Goal: Task Accomplishment & Management: Manage account settings

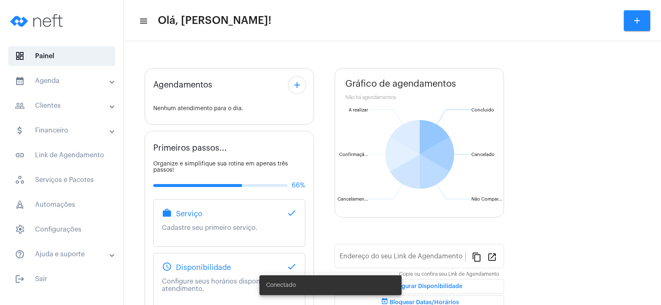
type input "[URL][DOMAIN_NAME]"
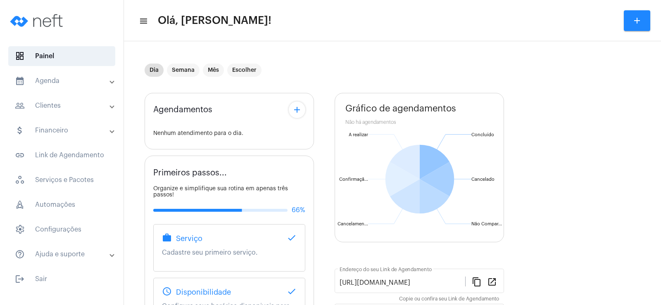
click at [297, 109] on mat-icon "add" at bounding box center [297, 110] width 10 height 10
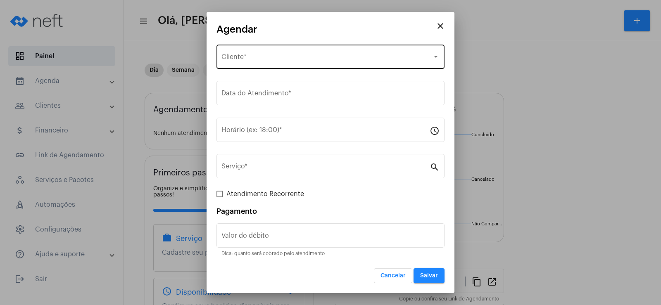
click at [273, 62] on div "Selecione o Cliente Cliente *" at bounding box center [330, 56] width 218 height 26
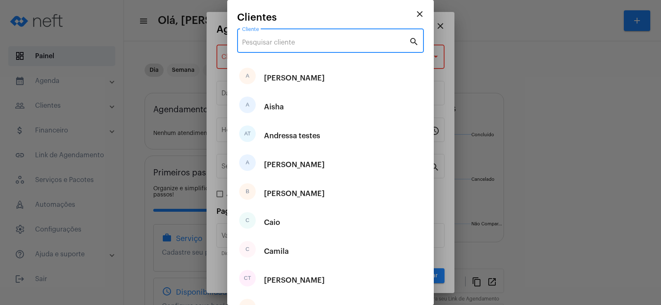
click at [274, 39] on input "Cliente" at bounding box center [325, 42] width 167 height 7
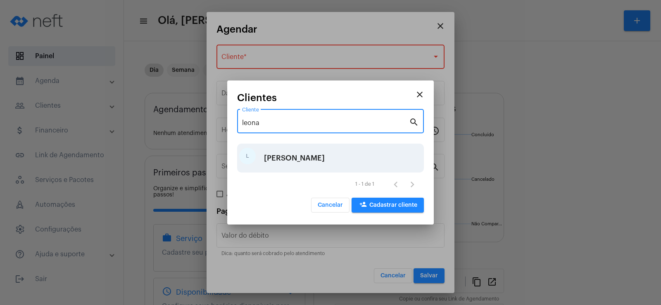
type input "leona"
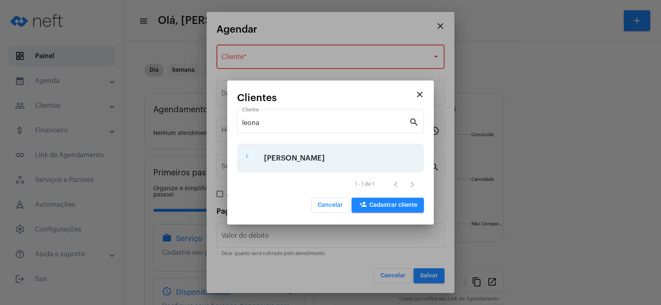
click at [286, 153] on div "[PERSON_NAME]" at bounding box center [294, 158] width 61 height 25
type input "R$"
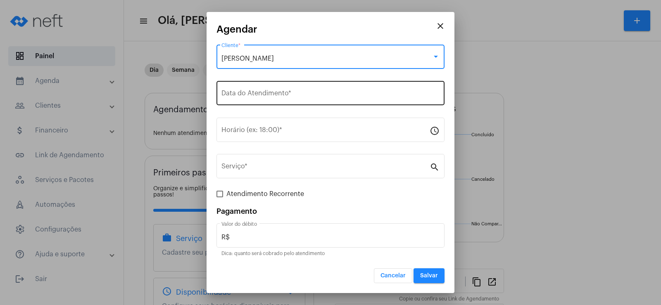
click at [271, 98] on input "Data do Atendimento *" at bounding box center [330, 94] width 218 height 7
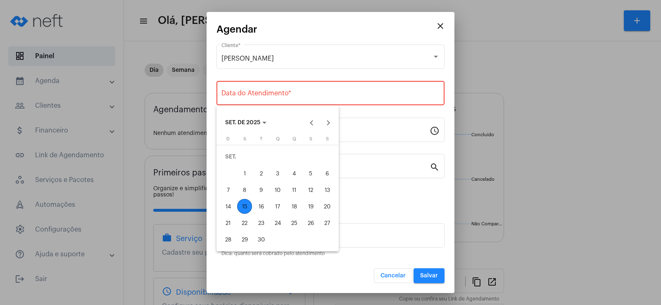
click at [241, 208] on div "15" at bounding box center [244, 206] width 15 height 15
type input "[DATE]"
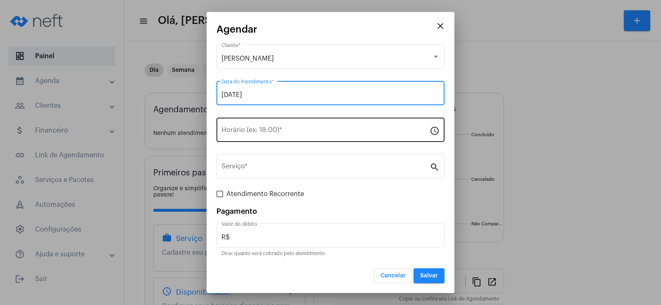
click at [253, 132] on input "Horário (ex: 18:00) *" at bounding box center [325, 131] width 208 height 7
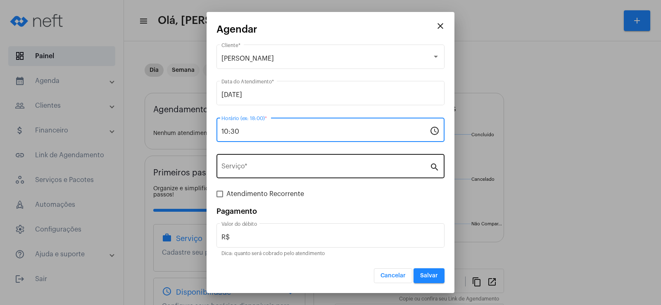
type input "10:30"
click at [247, 177] on div "Serviço *" at bounding box center [325, 165] width 208 height 26
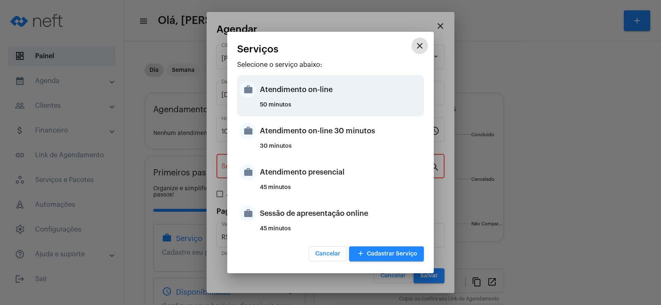
click at [290, 86] on div "Atendimento on-line" at bounding box center [341, 89] width 162 height 25
type input "Atendimento on-line"
type input "R$ 0"
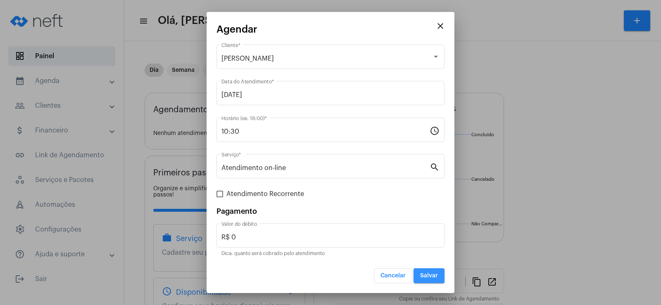
click at [421, 276] on span "Salvar" at bounding box center [429, 276] width 18 height 6
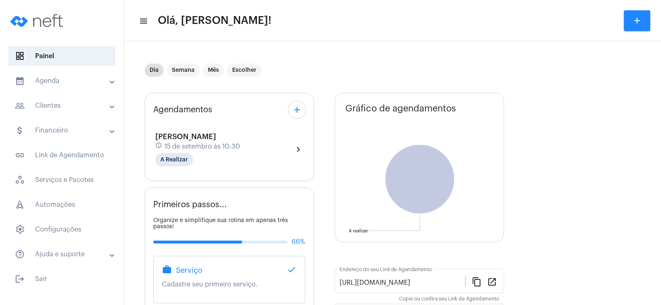
click at [302, 107] on mat-icon "add" at bounding box center [297, 110] width 10 height 10
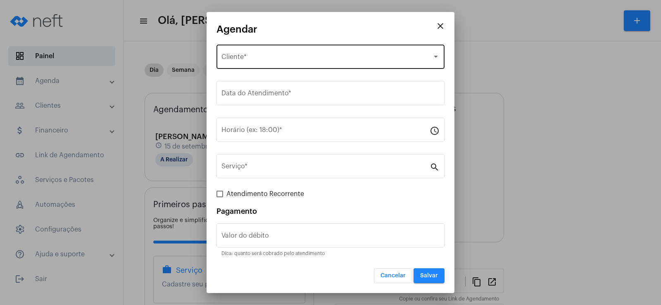
click at [267, 52] on div "Selecione o Cliente Cliente *" at bounding box center [330, 56] width 218 height 26
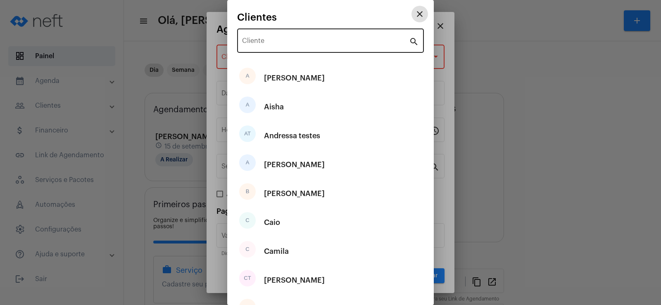
click at [251, 38] on div "Cliente" at bounding box center [325, 40] width 167 height 26
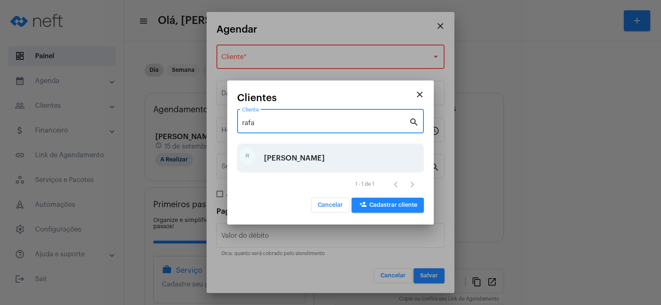
type input "rafa"
click at [289, 154] on div "[PERSON_NAME]" at bounding box center [330, 158] width 187 height 29
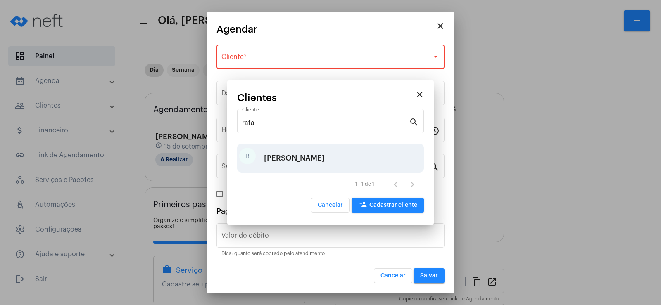
type input "R$"
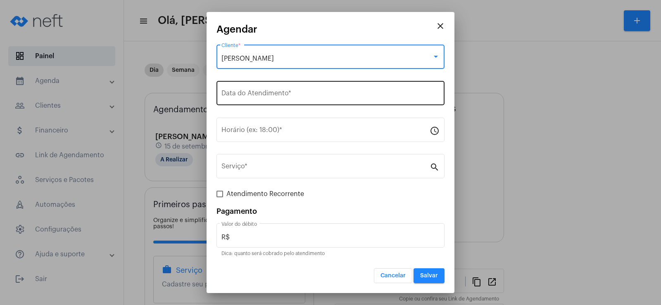
click at [249, 98] on input "Data do Atendimento *" at bounding box center [330, 94] width 218 height 7
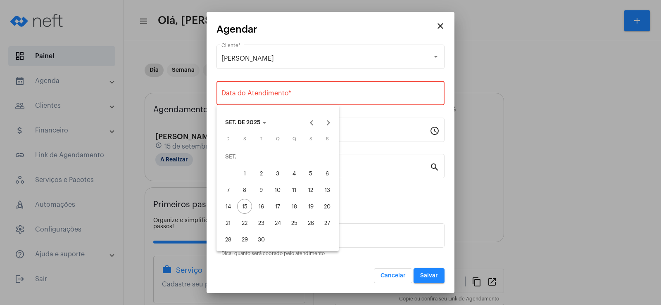
click at [263, 205] on div "16" at bounding box center [261, 206] width 15 height 15
type input "[DATE]"
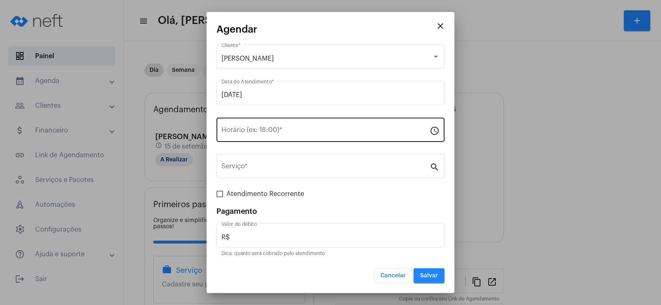
click at [246, 127] on div "Horário (ex: 18:00) *" at bounding box center [325, 129] width 208 height 26
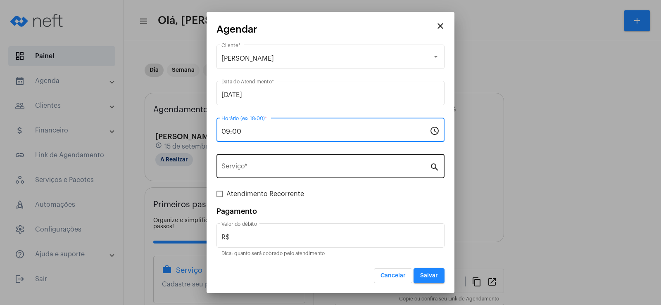
type input "09:00"
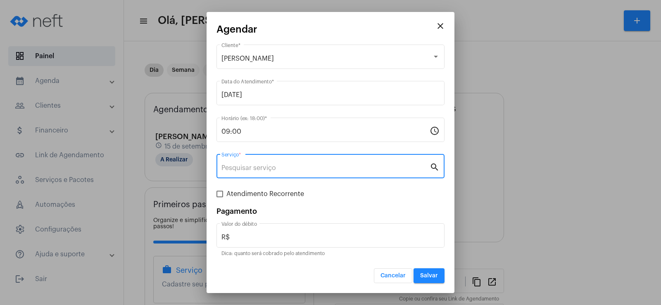
click at [252, 171] on input "Serviço *" at bounding box center [325, 167] width 208 height 7
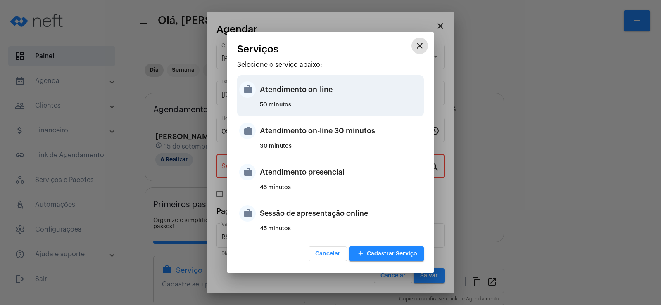
click at [273, 89] on div "Atendimento on-line" at bounding box center [341, 89] width 162 height 25
type input "Atendimento on-line"
type input "R$ 0"
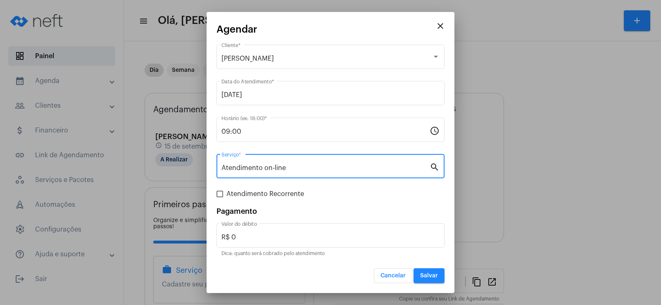
click at [424, 273] on span "Salvar" at bounding box center [429, 276] width 18 height 6
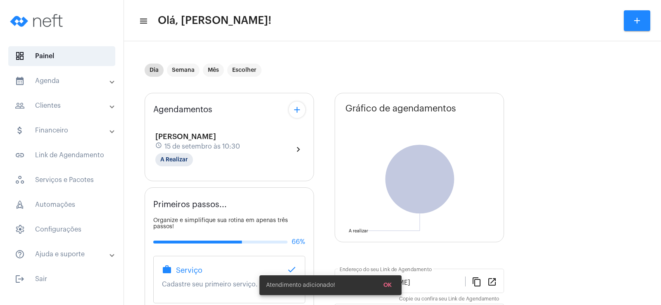
click at [293, 109] on mat-icon "add" at bounding box center [297, 110] width 10 height 10
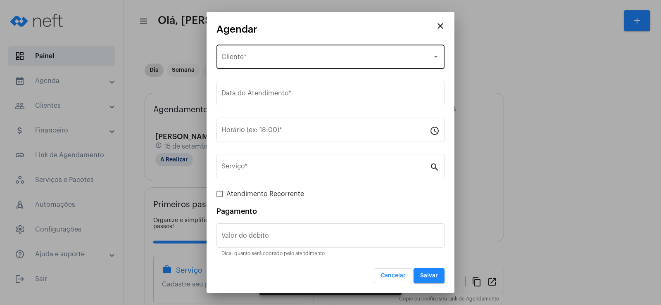
click at [271, 57] on span "Selecione o Cliente" at bounding box center [326, 58] width 211 height 7
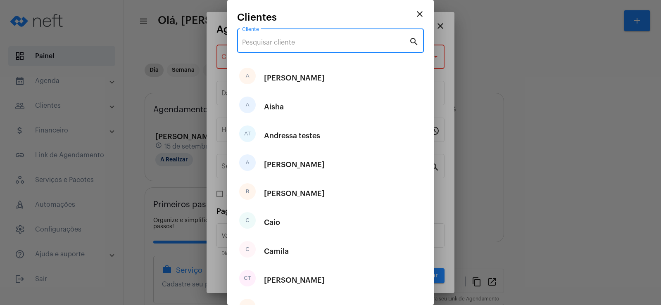
click at [264, 41] on input "Cliente" at bounding box center [325, 42] width 167 height 7
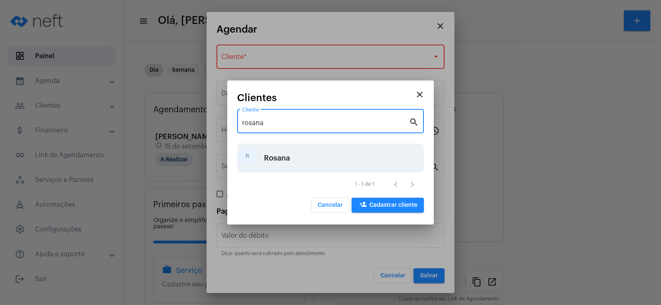
type input "rosana"
click at [288, 158] on div "Rosana" at bounding box center [277, 158] width 26 height 25
type input "R$"
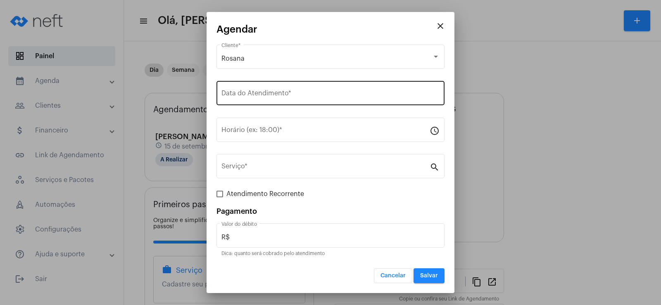
click at [252, 100] on div "Data do Atendimento *" at bounding box center [330, 92] width 218 height 26
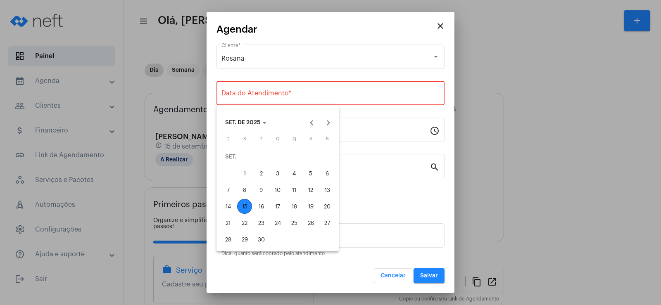
click at [257, 210] on div "16" at bounding box center [261, 206] width 15 height 15
type input "[DATE]"
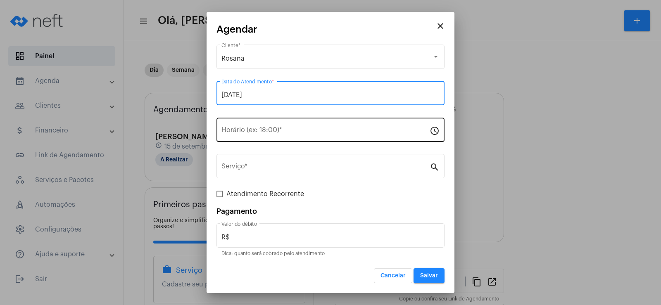
click at [254, 131] on input "Horário (ex: 18:00) *" at bounding box center [325, 131] width 208 height 7
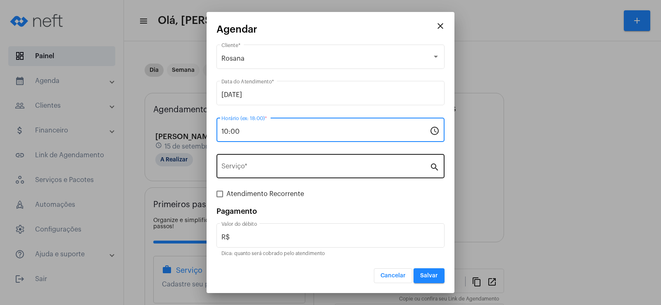
type input "10:00"
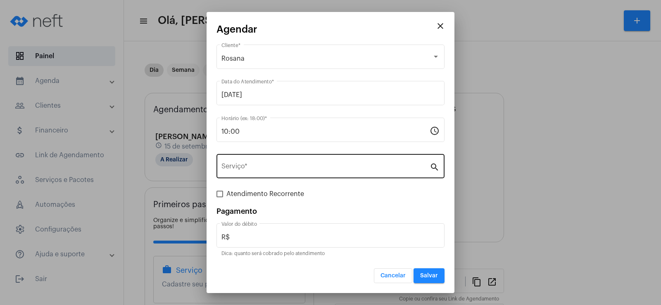
click at [253, 164] on div "Serviço *" at bounding box center [325, 165] width 208 height 26
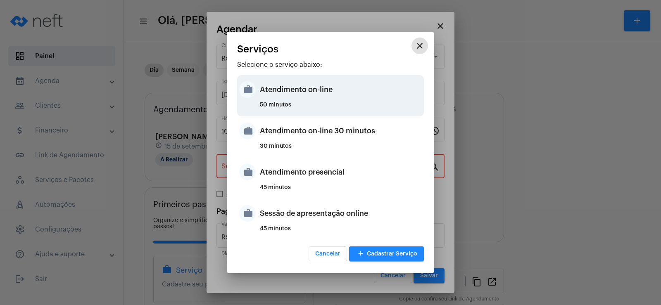
click at [291, 97] on div "Atendimento on-line" at bounding box center [341, 89] width 162 height 25
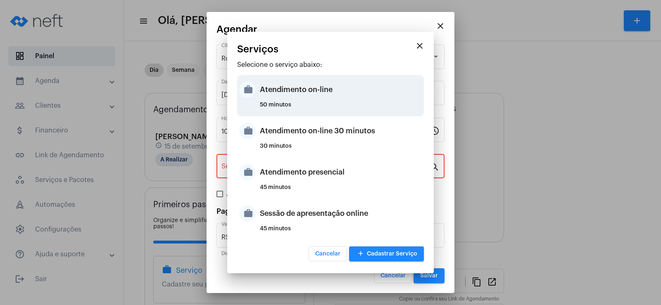
type input "Atendimento on-line"
type input "R$ 0"
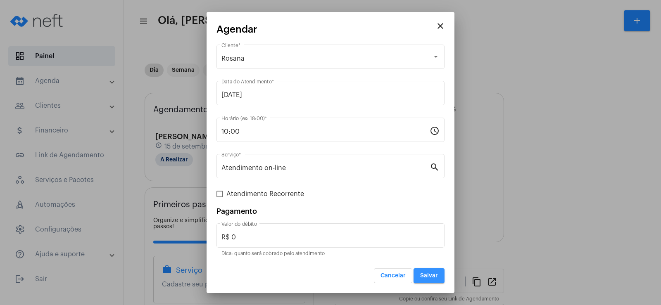
click at [428, 278] on span "Salvar" at bounding box center [429, 276] width 18 height 6
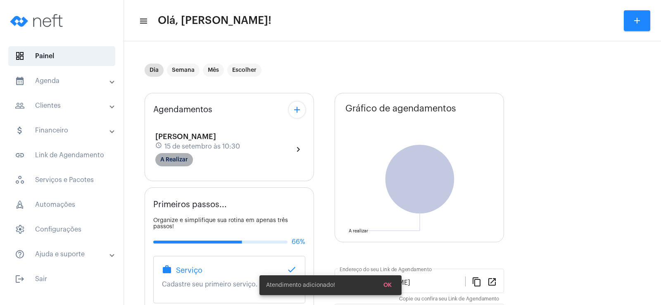
click at [175, 162] on mat-chip "A Realizar" at bounding box center [174, 159] width 38 height 13
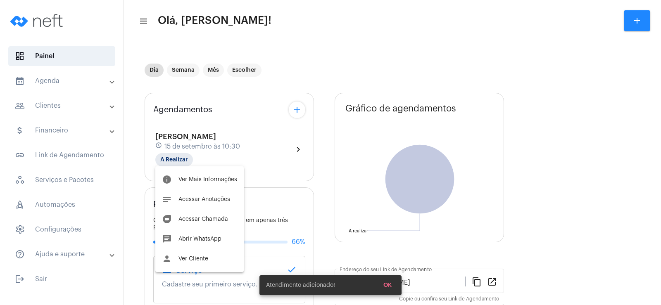
click at [238, 81] on div at bounding box center [330, 152] width 661 height 305
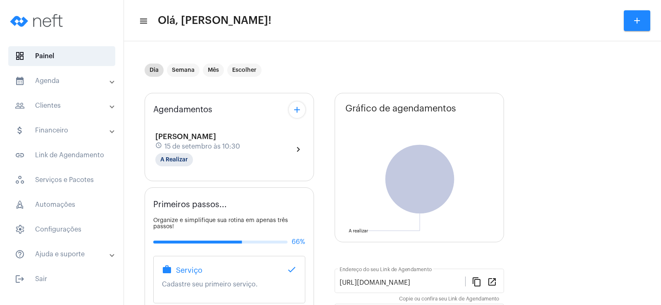
click at [299, 107] on mat-icon "add" at bounding box center [297, 110] width 10 height 10
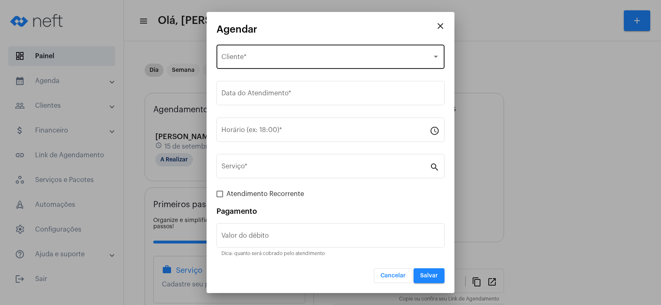
click at [242, 57] on span "Selecione o Cliente" at bounding box center [326, 58] width 211 height 7
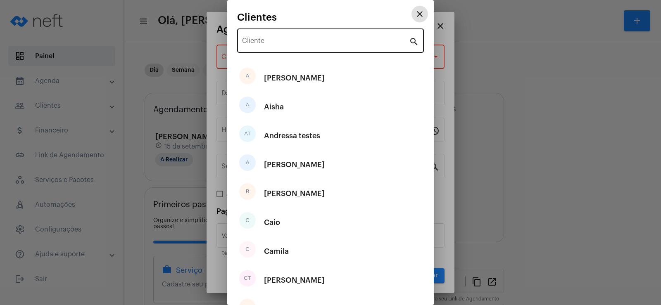
click at [246, 42] on input "Cliente" at bounding box center [325, 42] width 167 height 7
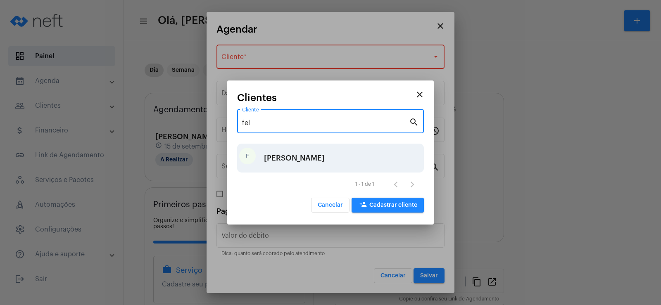
type input "fel"
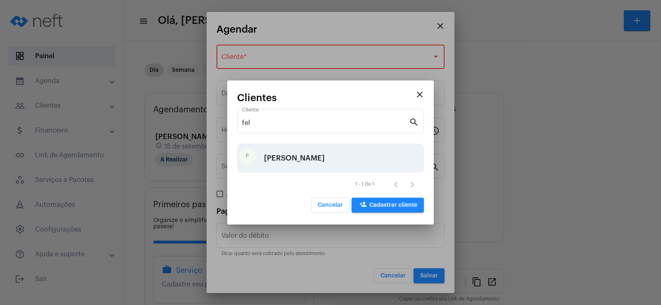
click at [285, 159] on div "F [PERSON_NAME]" at bounding box center [330, 158] width 187 height 29
type input "R$"
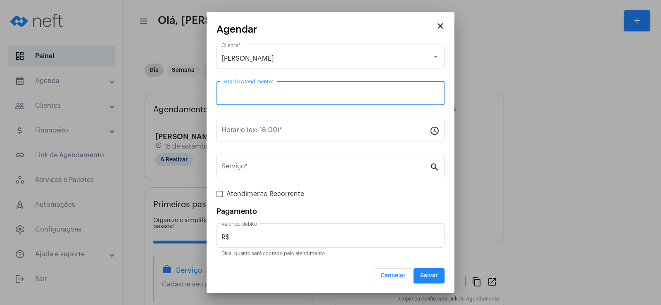
click at [254, 97] on input "Data do Atendimento *" at bounding box center [330, 94] width 218 height 7
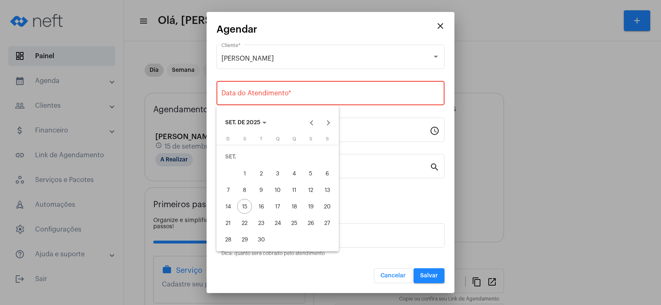
click at [264, 204] on div "16" at bounding box center [261, 206] width 15 height 15
type input "[DATE]"
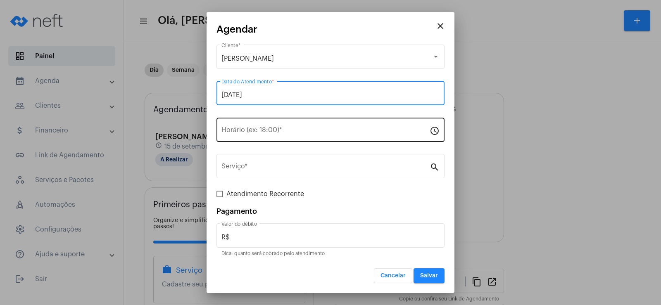
click at [226, 129] on input "Horário (ex: 18:00) *" at bounding box center [325, 131] width 208 height 7
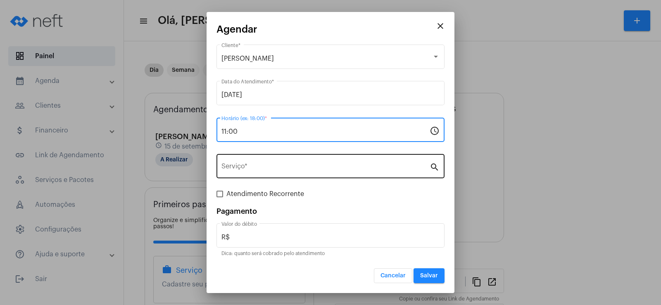
type input "11:00"
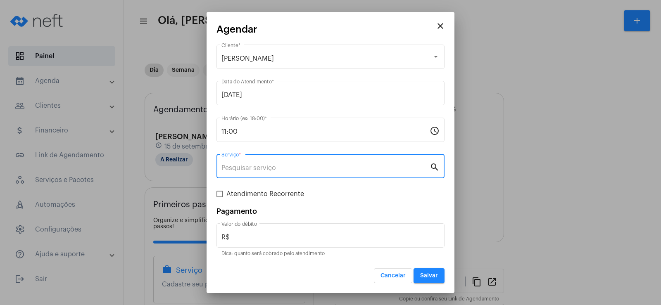
click at [236, 166] on input "Serviço *" at bounding box center [325, 167] width 208 height 7
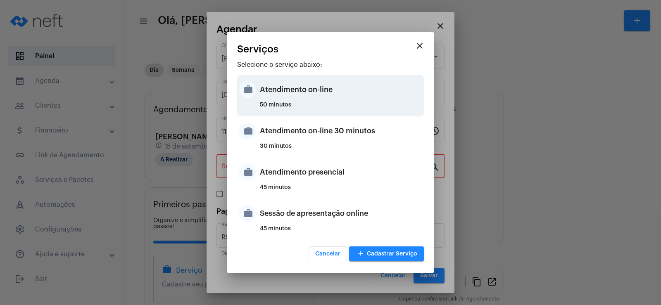
click at [286, 93] on div "Atendimento on-line" at bounding box center [341, 89] width 162 height 25
type input "Atendimento on-line"
type input "R$ 0"
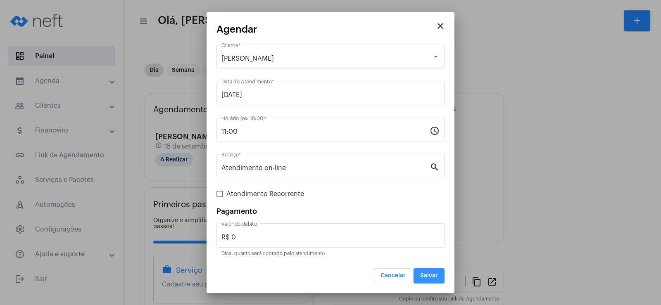
click at [434, 276] on span "Salvar" at bounding box center [429, 276] width 18 height 6
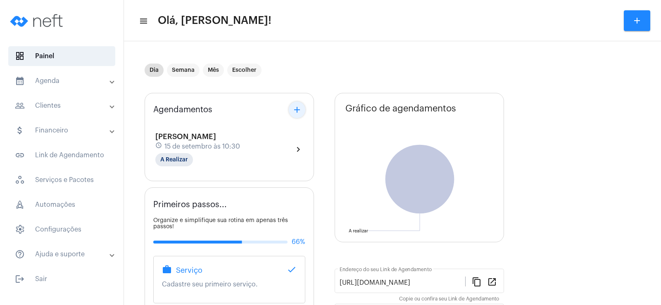
click at [294, 108] on mat-icon "add" at bounding box center [297, 110] width 10 height 10
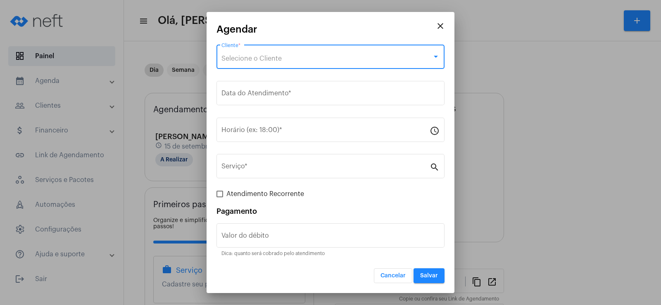
click at [272, 59] on span "Selecione o Cliente" at bounding box center [251, 58] width 60 height 7
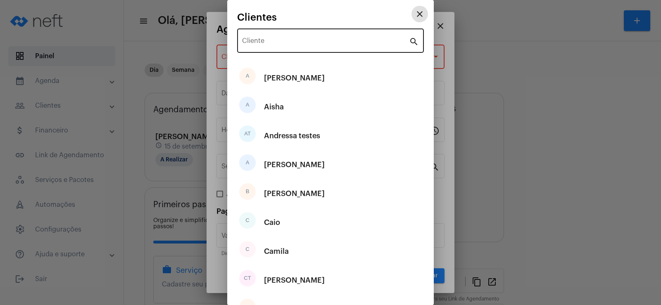
click at [268, 46] on div "Cliente" at bounding box center [325, 40] width 167 height 26
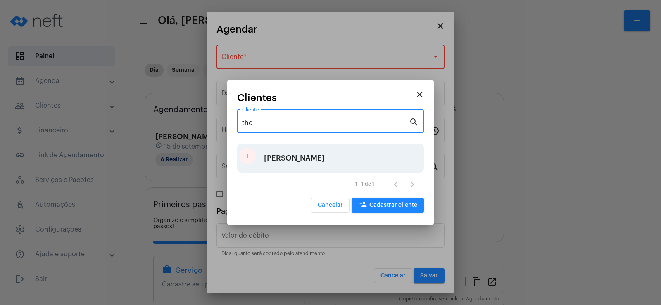
type input "tho"
click at [273, 157] on div "[PERSON_NAME]" at bounding box center [294, 158] width 61 height 25
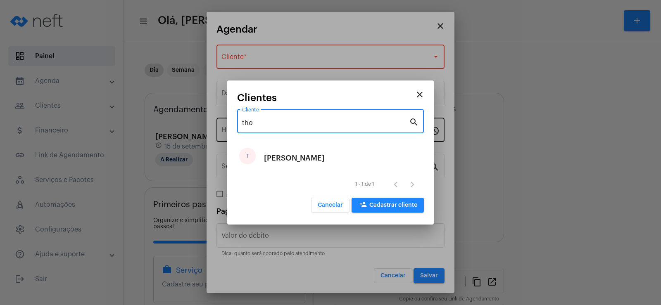
type input "R$"
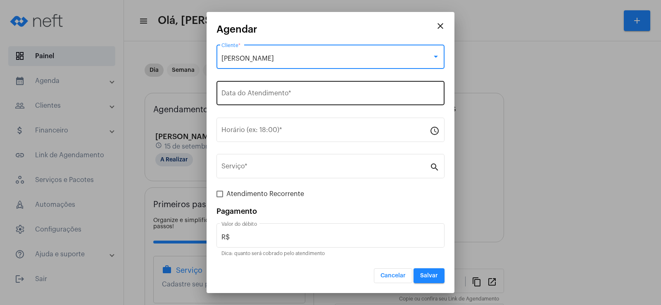
click at [256, 94] on input "Data do Atendimento *" at bounding box center [330, 94] width 218 height 7
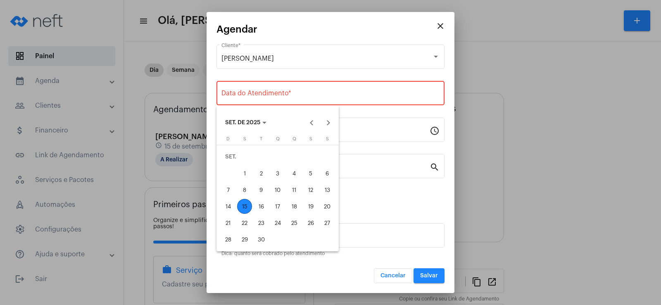
click at [264, 207] on div "16" at bounding box center [261, 206] width 15 height 15
type input "[DATE]"
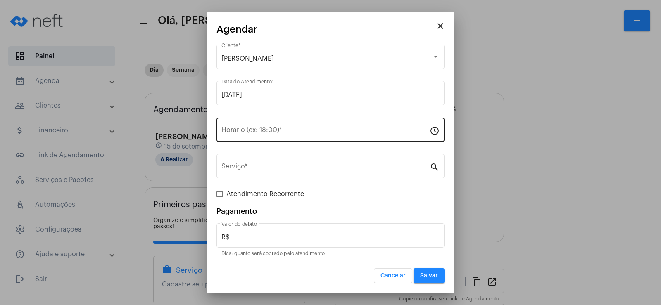
click at [244, 137] on div "Horário (ex: 18:00) *" at bounding box center [325, 129] width 208 height 26
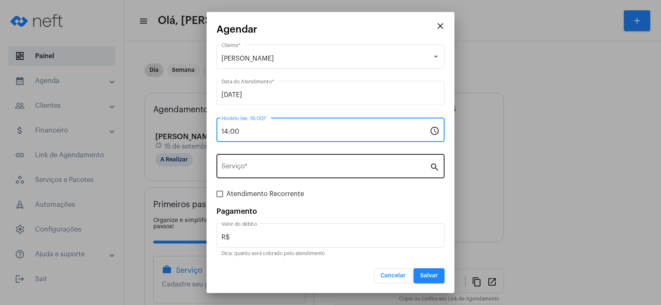
type input "14:00"
click at [247, 168] on input "Serviço *" at bounding box center [325, 167] width 208 height 7
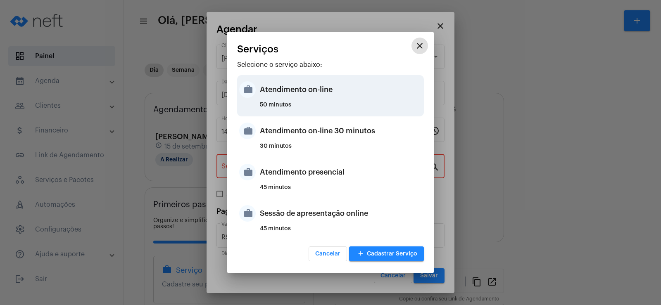
click at [282, 93] on div "Atendimento on-line" at bounding box center [341, 89] width 162 height 25
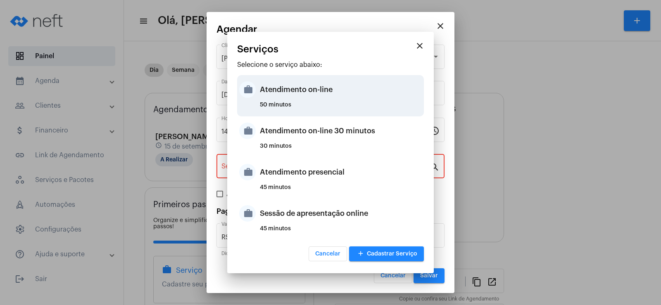
type input "Atendimento on-line"
type input "R$ 0"
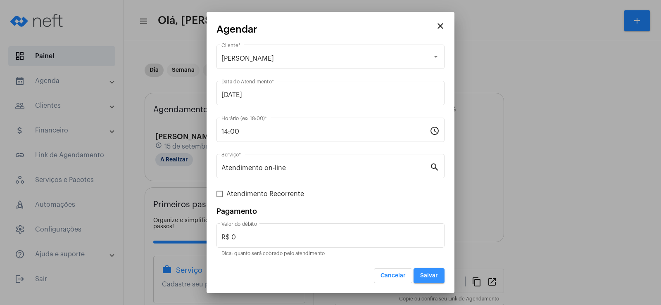
click at [439, 271] on button "Salvar" at bounding box center [429, 276] width 31 height 15
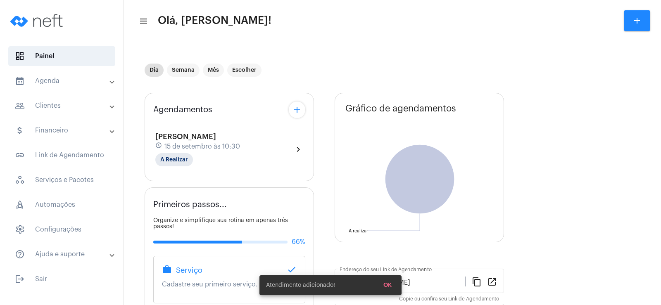
click at [299, 113] on mat-icon "add" at bounding box center [297, 110] width 10 height 10
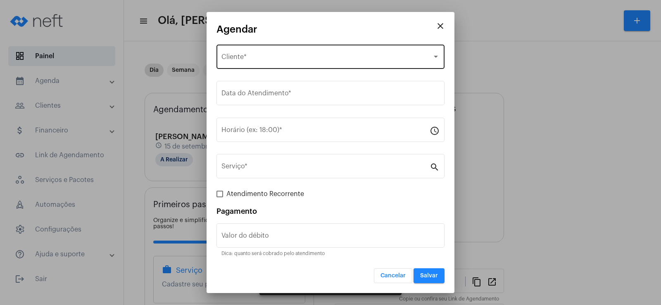
click at [250, 66] on div "Selecione o Cliente Cliente *" at bounding box center [330, 56] width 218 height 26
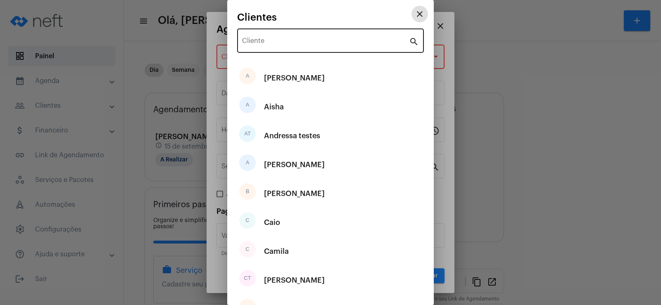
click at [258, 42] on input "Cliente" at bounding box center [325, 42] width 167 height 7
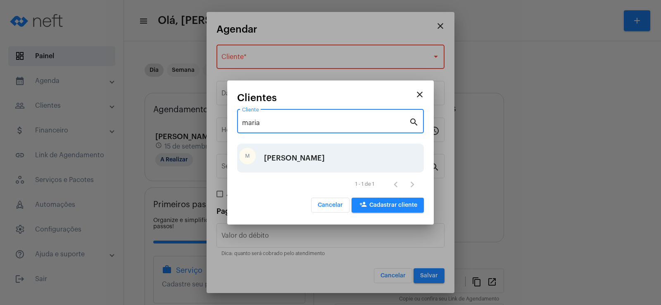
type input "maria"
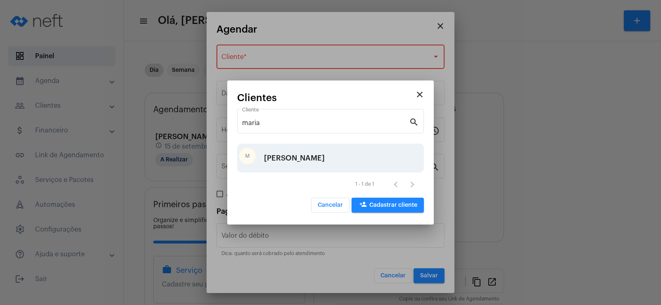
click at [285, 161] on div "M [PERSON_NAME]" at bounding box center [330, 158] width 187 height 29
type input "R$"
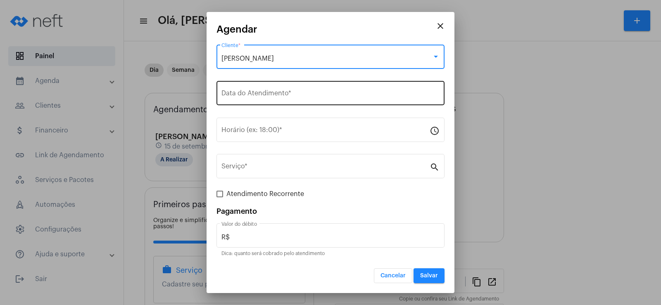
click at [247, 97] on input "Data do Atendimento *" at bounding box center [330, 94] width 218 height 7
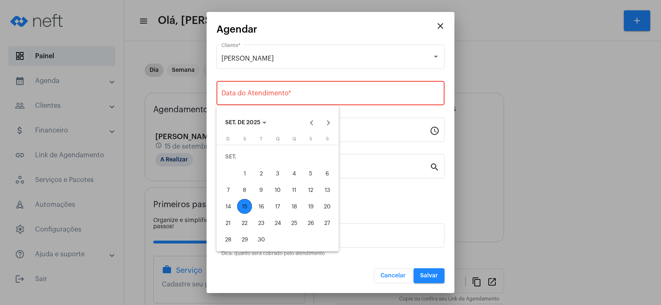
click at [259, 204] on div "16" at bounding box center [261, 206] width 15 height 15
type input "[DATE]"
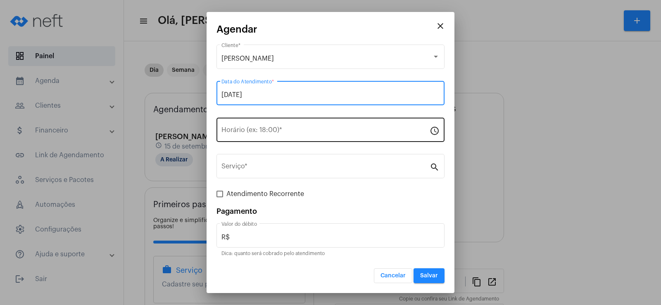
click at [255, 124] on div "Horário (ex: 18:00) *" at bounding box center [325, 129] width 208 height 26
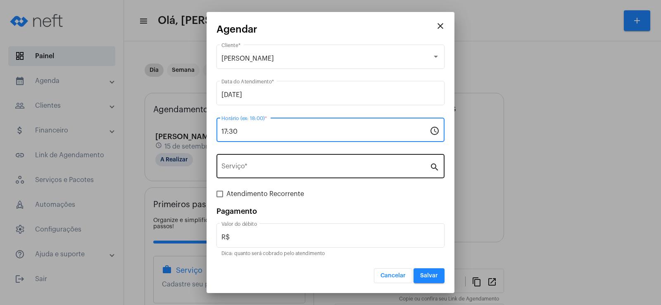
type input "17:30"
click at [259, 164] on input "Serviço *" at bounding box center [325, 167] width 208 height 7
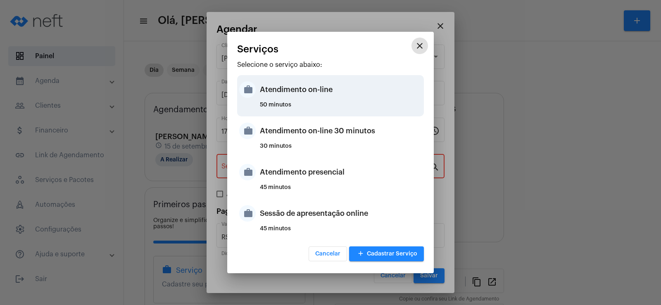
click at [298, 102] on div "50 minutos" at bounding box center [341, 108] width 162 height 12
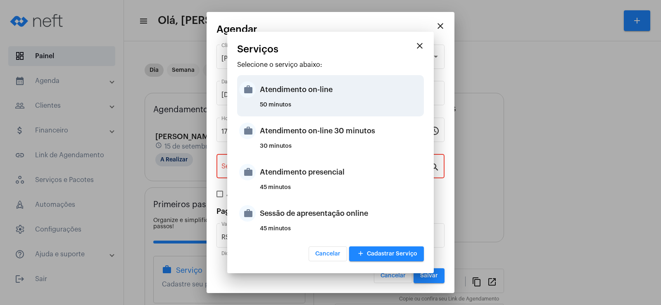
type input "Atendimento on-line"
type input "R$ 0"
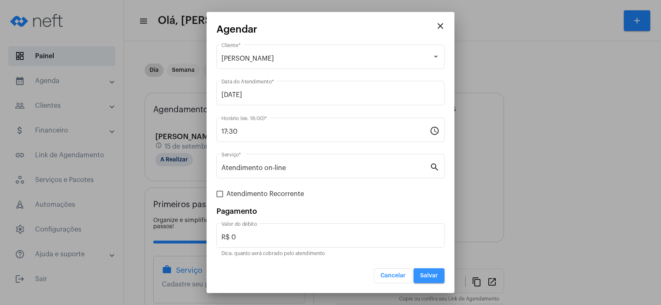
click at [430, 273] on span "Salvar" at bounding box center [429, 276] width 18 height 6
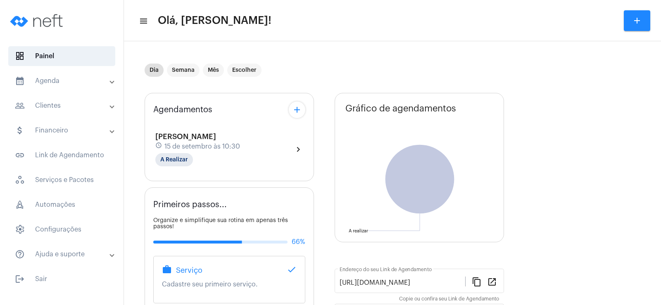
click at [298, 110] on mat-icon "add" at bounding box center [297, 110] width 10 height 10
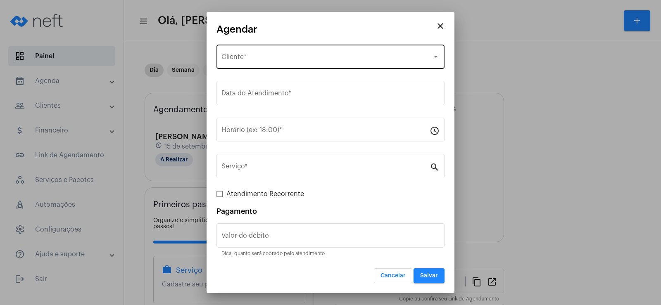
click at [243, 56] on span "Selecione o Cliente" at bounding box center [326, 58] width 211 height 7
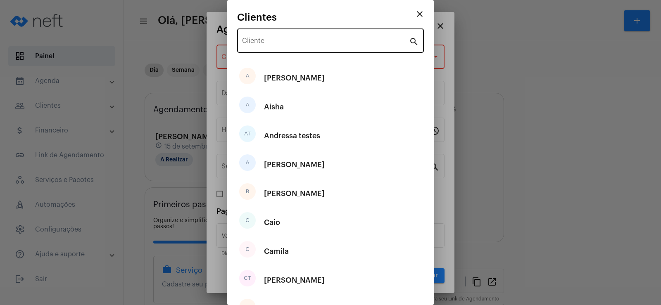
click at [265, 36] on div "Cliente" at bounding box center [325, 40] width 167 height 26
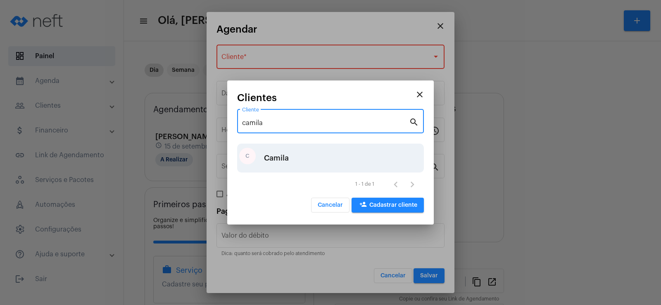
type input "camila"
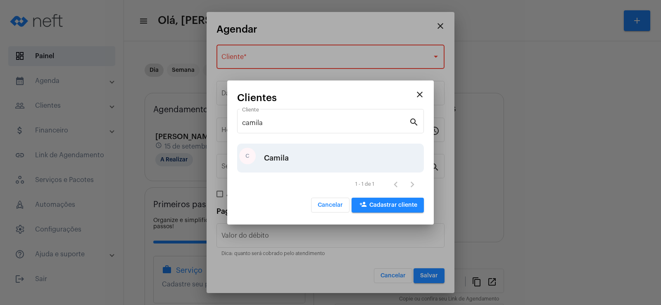
click at [287, 157] on div "Camila" at bounding box center [276, 158] width 25 height 25
type input "R$"
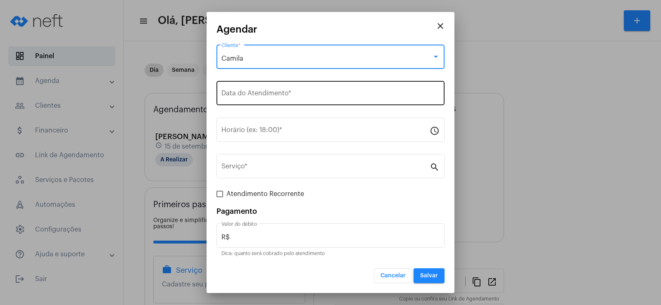
click at [264, 100] on div "Data do Atendimento *" at bounding box center [330, 92] width 218 height 26
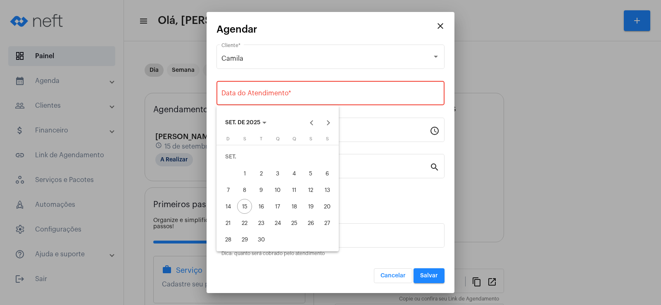
click at [275, 206] on div "17" at bounding box center [277, 206] width 15 height 15
type input "[DATE]"
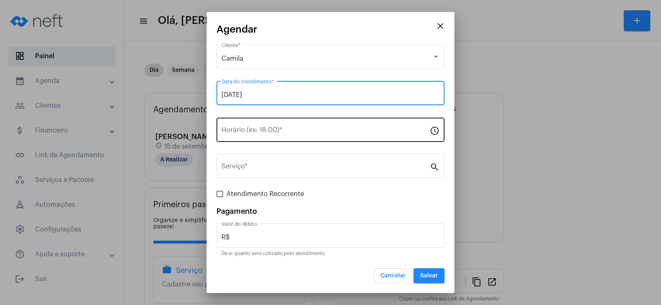
click at [235, 128] on input "Horário (ex: 18:00) *" at bounding box center [325, 131] width 208 height 7
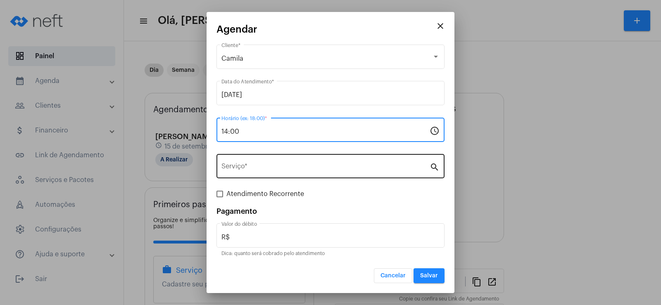
type input "14:00"
click at [259, 168] on input "Serviço *" at bounding box center [325, 167] width 208 height 7
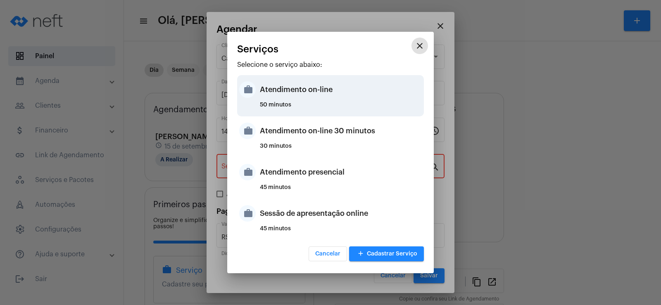
click at [293, 96] on div "Atendimento on-line" at bounding box center [341, 89] width 162 height 25
type input "Atendimento on-line"
type input "R$ 0"
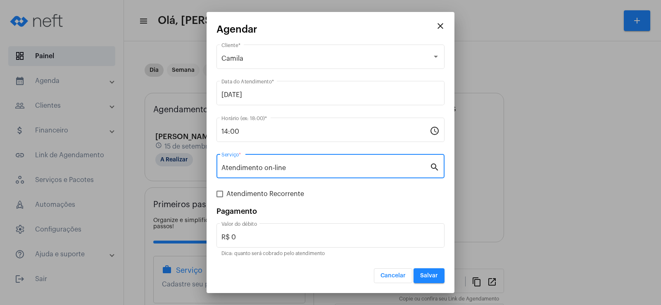
click at [434, 277] on span "Salvar" at bounding box center [429, 276] width 18 height 6
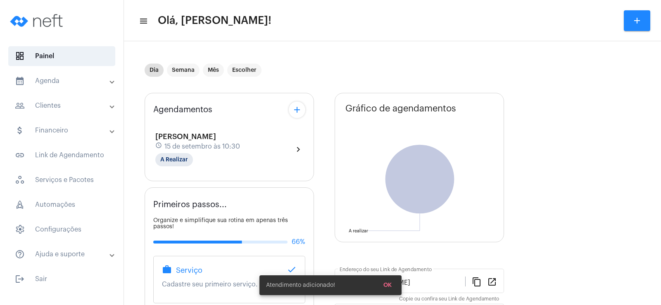
click at [310, 109] on div "Agendamentos add [PERSON_NAME] schedule [DATE] 10:30 A Realizar chevron_right" at bounding box center [229, 137] width 169 height 88
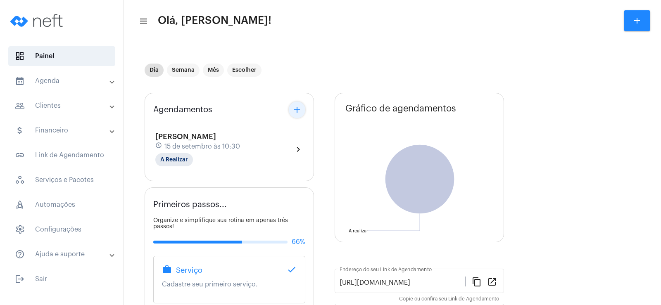
click at [296, 107] on mat-icon "add" at bounding box center [297, 110] width 10 height 10
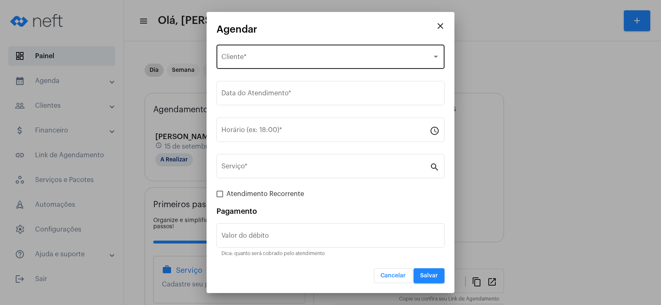
click at [275, 58] on span "Selecione o Cliente" at bounding box center [326, 58] width 211 height 7
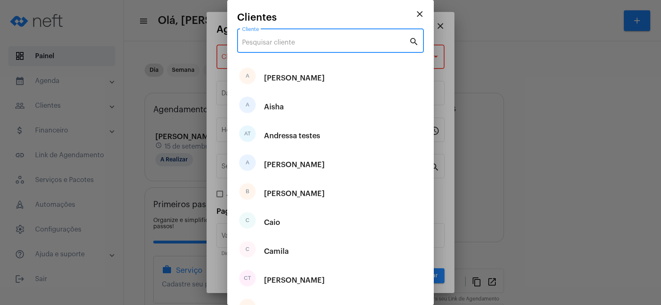
click at [268, 40] on input "Cliente" at bounding box center [325, 42] width 167 height 7
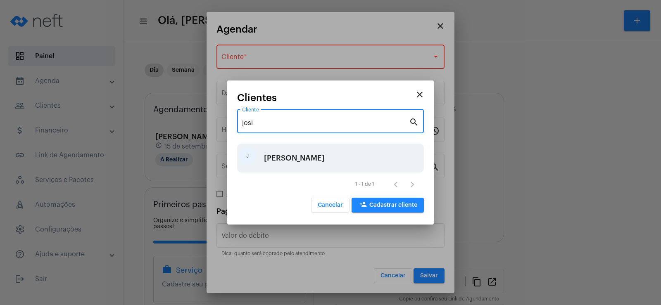
type input "josi"
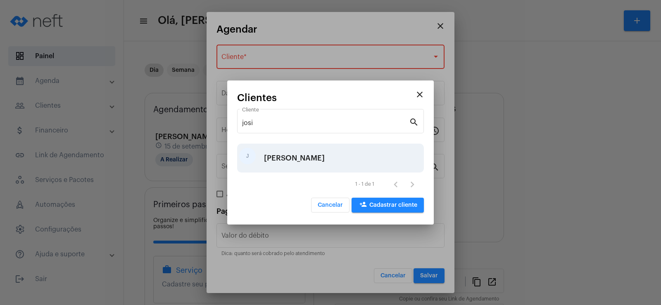
click at [287, 162] on div "[PERSON_NAME]" at bounding box center [330, 158] width 187 height 29
type input "R$"
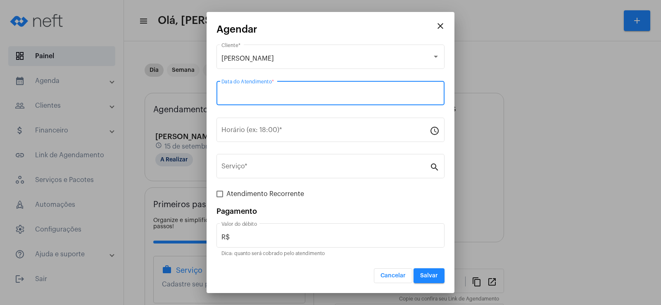
click at [257, 95] on input "Data do Atendimento *" at bounding box center [330, 94] width 218 height 7
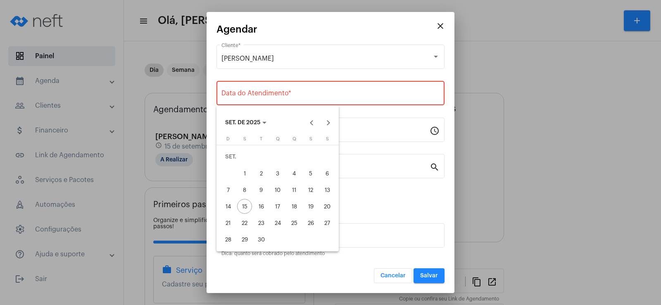
click at [279, 202] on div "17" at bounding box center [277, 206] width 15 height 15
type input "[DATE]"
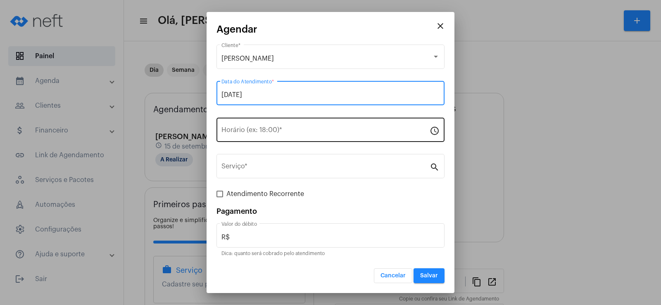
click at [232, 134] on input "Horário (ex: 18:00) *" at bounding box center [325, 131] width 208 height 7
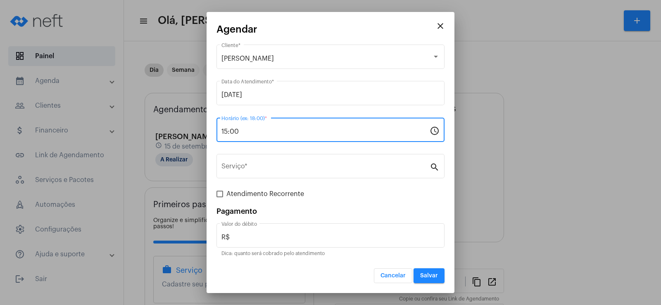
type input "15:00"
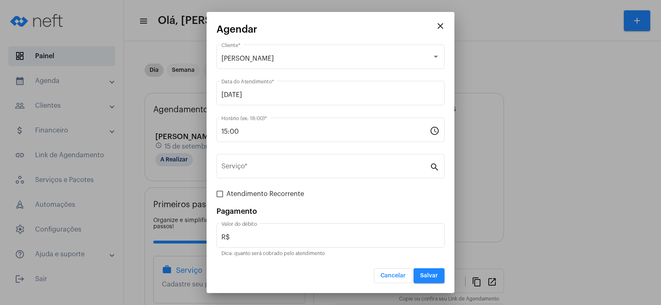
click at [239, 182] on div "Serviço * search" at bounding box center [330, 170] width 228 height 33
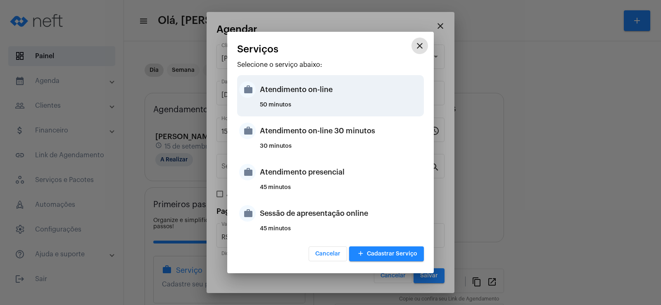
click at [304, 98] on div "Atendimento on-line" at bounding box center [341, 89] width 162 height 25
type input "Atendimento on-line"
type input "R$ 0"
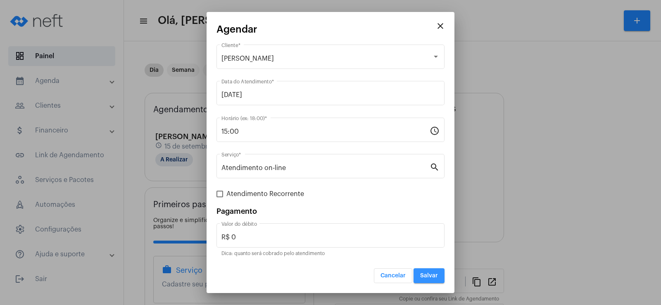
click at [428, 270] on button "Salvar" at bounding box center [429, 276] width 31 height 15
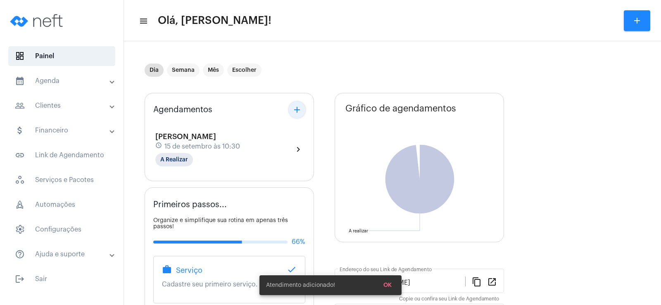
click at [298, 107] on mat-icon "add" at bounding box center [297, 110] width 10 height 10
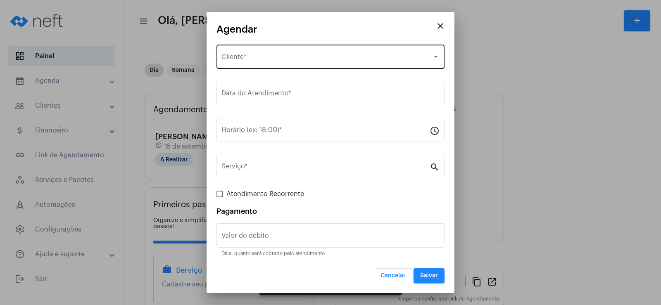
click at [261, 55] on div "Selecione o Cliente" at bounding box center [326, 58] width 211 height 7
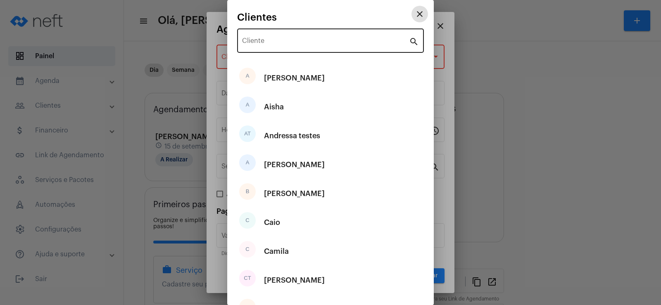
click at [266, 44] on input "Cliente" at bounding box center [325, 42] width 167 height 7
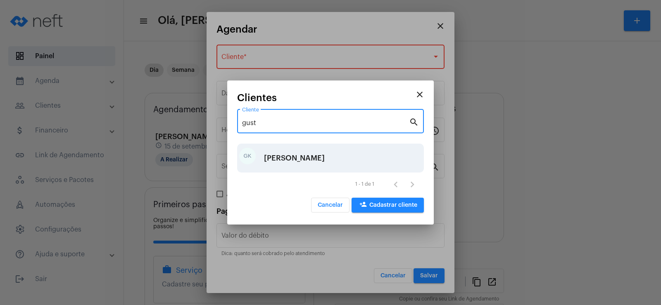
type input "gust"
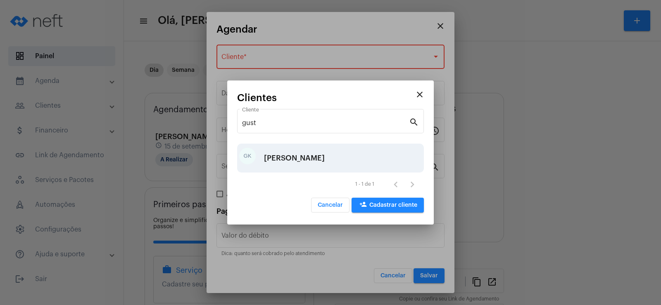
click at [284, 164] on div "[PERSON_NAME]" at bounding box center [294, 158] width 61 height 25
type input "R$"
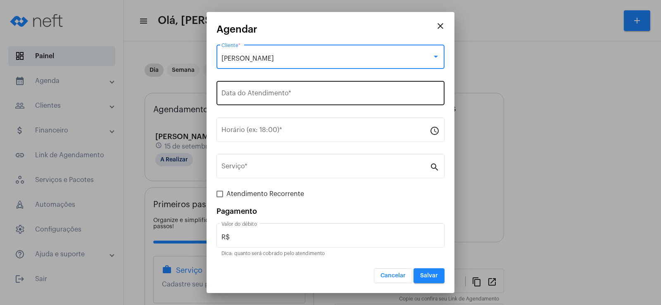
click at [233, 88] on div "Data do Atendimento *" at bounding box center [330, 92] width 218 height 26
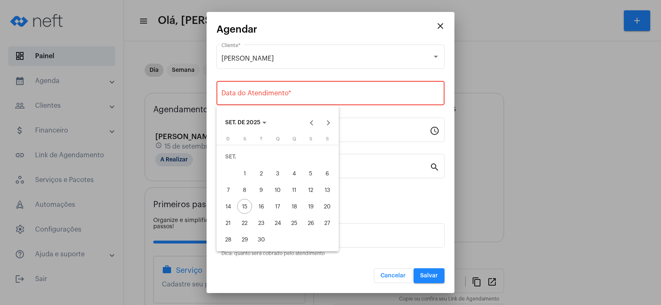
click at [278, 208] on div "17" at bounding box center [277, 206] width 15 height 15
type input "[DATE]"
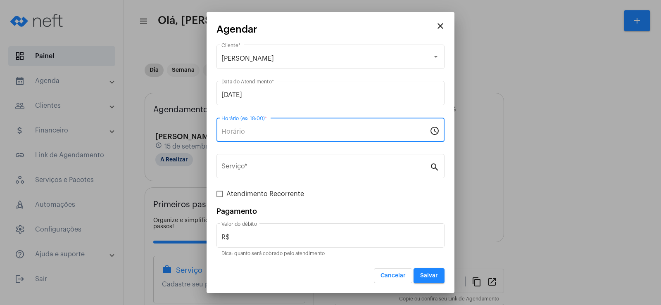
click at [237, 131] on input "Horário (ex: 18:00) *" at bounding box center [325, 131] width 208 height 7
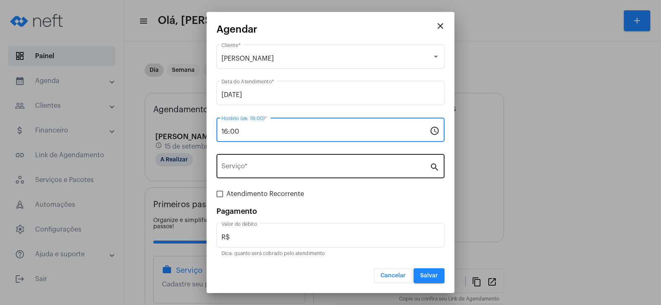
type input "16:00"
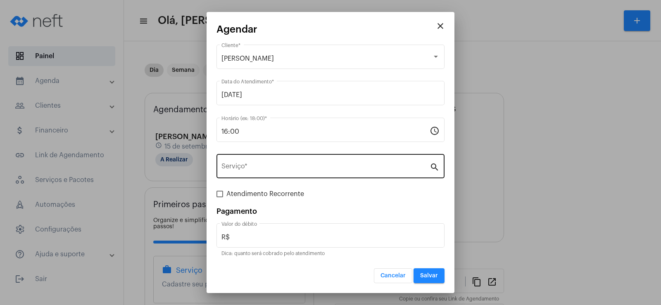
click at [238, 176] on div "Serviço *" at bounding box center [325, 165] width 208 height 26
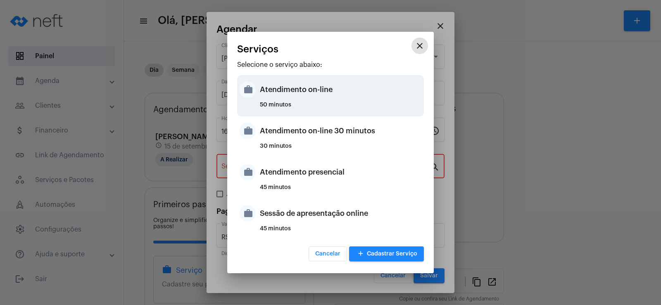
click at [288, 87] on div "Atendimento on-line" at bounding box center [341, 89] width 162 height 25
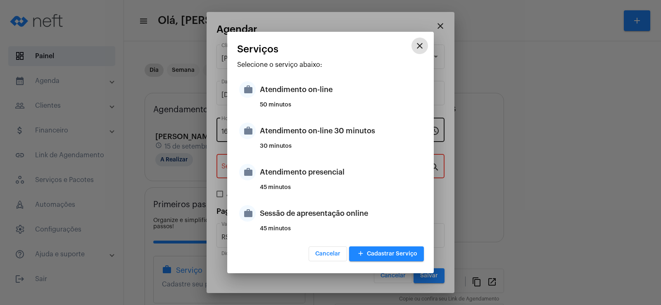
type input "Atendimento on-line"
type input "R$ 0"
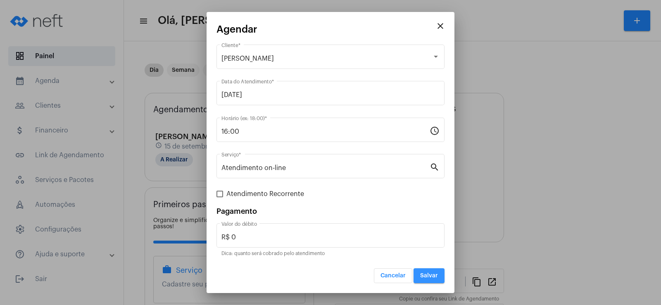
click at [426, 275] on span "Salvar" at bounding box center [429, 276] width 18 height 6
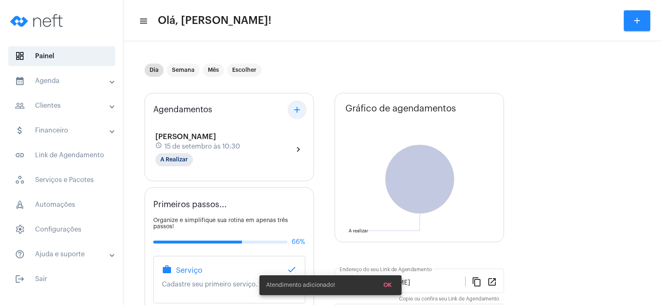
click at [300, 114] on mat-icon "add" at bounding box center [297, 110] width 10 height 10
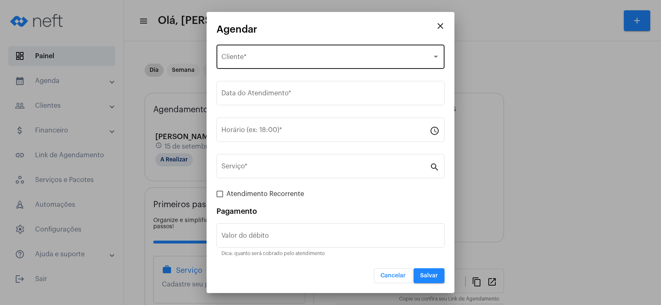
click at [241, 52] on div "Selecione o Cliente Cliente *" at bounding box center [330, 56] width 218 height 26
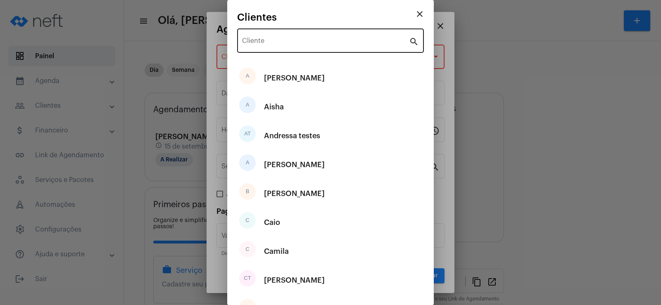
click at [294, 35] on div "Cliente" at bounding box center [325, 40] width 167 height 26
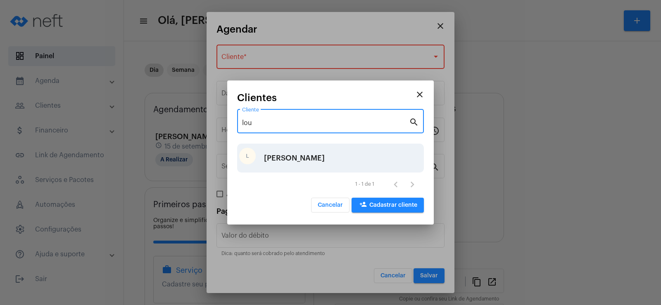
type input "lou"
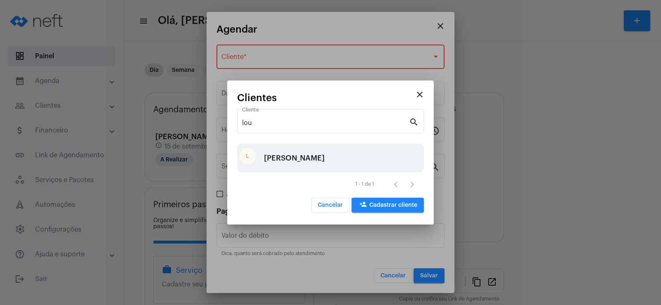
click at [276, 161] on div "[PERSON_NAME]" at bounding box center [294, 158] width 61 height 25
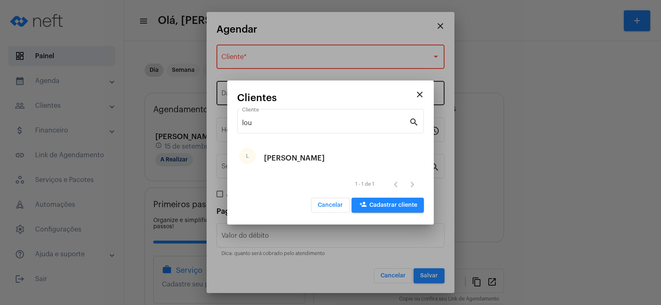
type input "R$"
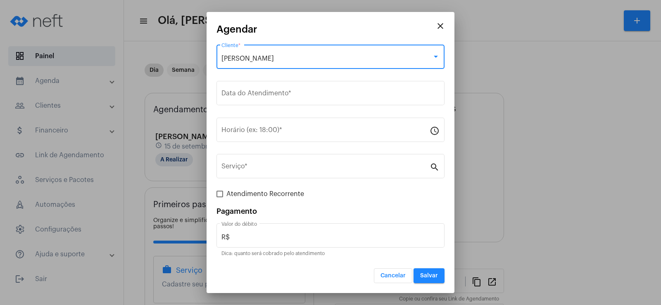
click at [234, 77] on div "[PERSON_NAME] *" at bounding box center [330, 61] width 228 height 33
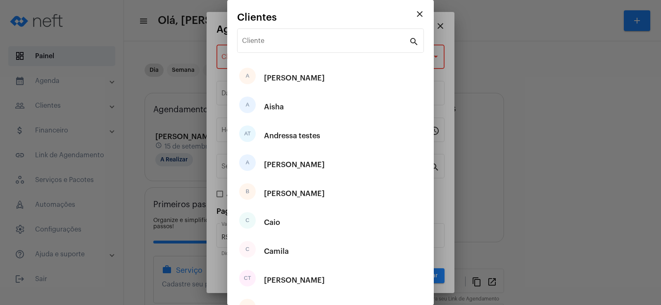
click at [221, 91] on div at bounding box center [330, 152] width 661 height 305
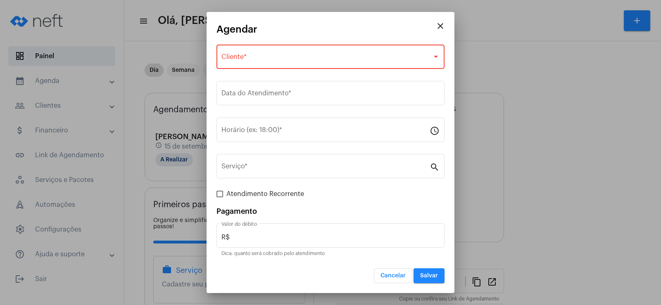
click at [246, 67] on div "Selecione o Cliente Cliente *" at bounding box center [330, 56] width 218 height 26
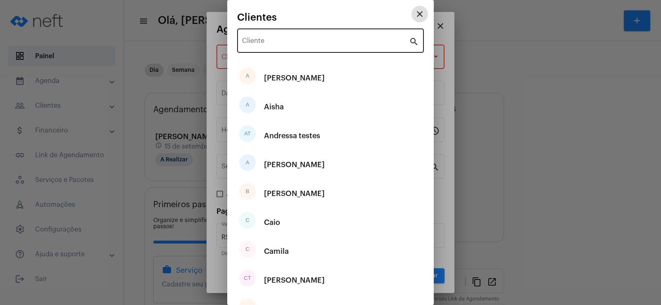
click at [265, 35] on div "Cliente" at bounding box center [325, 40] width 167 height 26
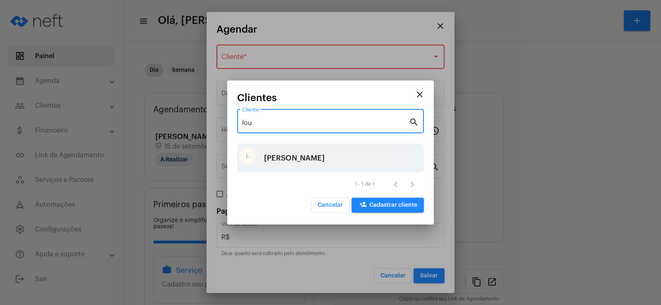
type input "lou"
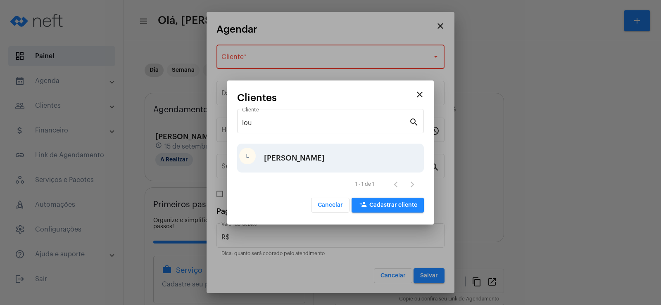
click at [278, 160] on div "[PERSON_NAME]" at bounding box center [294, 158] width 61 height 25
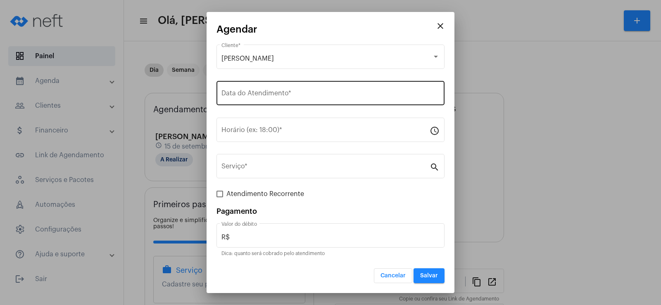
click at [255, 90] on div "Data do Atendimento *" at bounding box center [330, 92] width 218 height 26
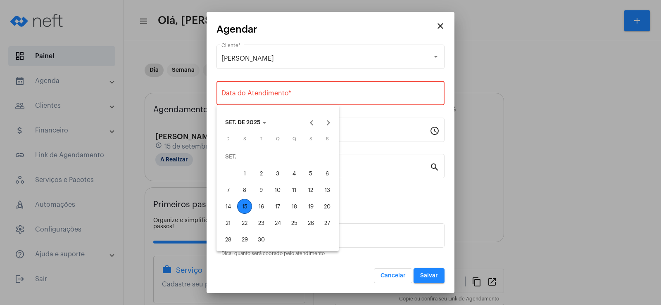
click at [279, 204] on div "17" at bounding box center [277, 206] width 15 height 15
type input "[DATE]"
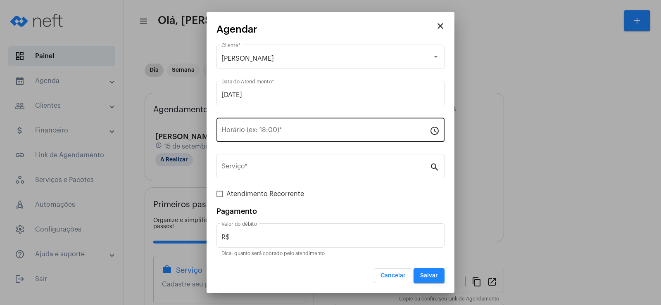
click at [265, 138] on div "Horário (ex: 18:00) *" at bounding box center [325, 129] width 208 height 26
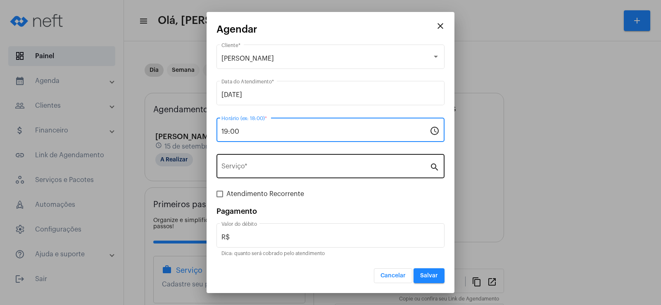
type input "19:00"
click at [237, 171] on input "Serviço *" at bounding box center [325, 167] width 208 height 7
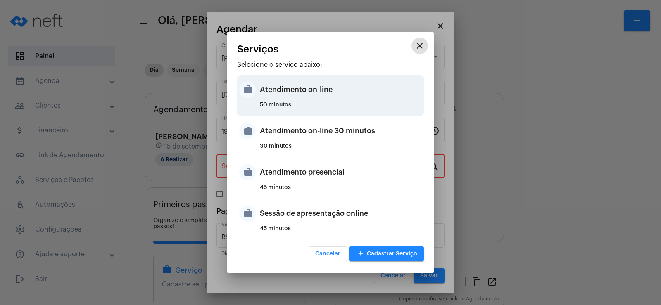
click at [288, 90] on div "Atendimento on-line" at bounding box center [341, 89] width 162 height 25
type input "Atendimento on-line"
type input "R$ 0"
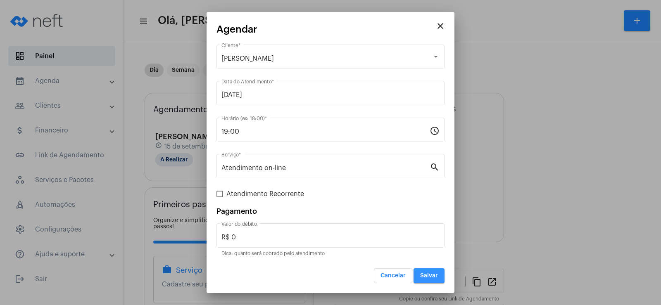
click at [435, 275] on span "Salvar" at bounding box center [429, 276] width 18 height 6
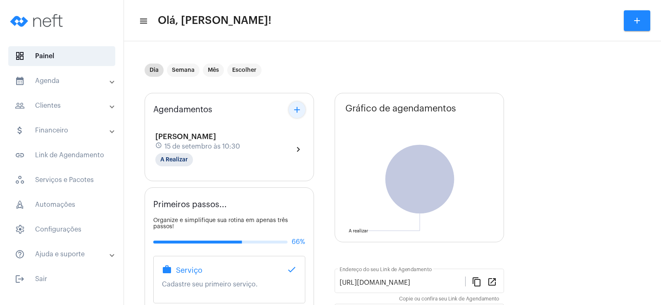
click at [297, 112] on mat-icon "add" at bounding box center [297, 110] width 10 height 10
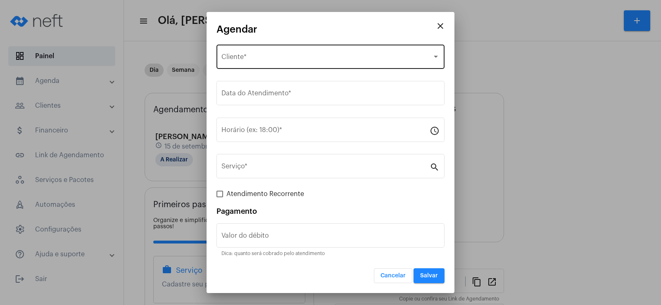
click at [266, 64] on div "Selecione o Cliente Cliente *" at bounding box center [330, 56] width 218 height 26
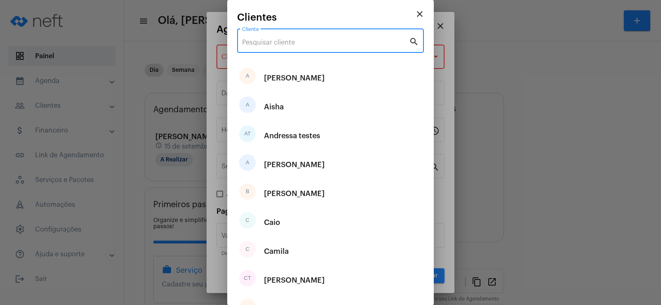
click at [262, 43] on input "Cliente" at bounding box center [325, 42] width 167 height 7
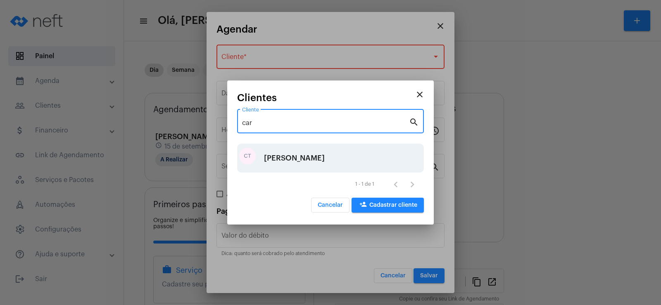
type input "car"
click at [291, 153] on div "[PERSON_NAME]" at bounding box center [294, 158] width 61 height 25
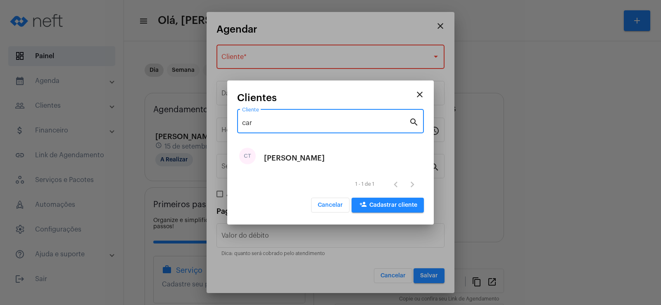
type input "R$"
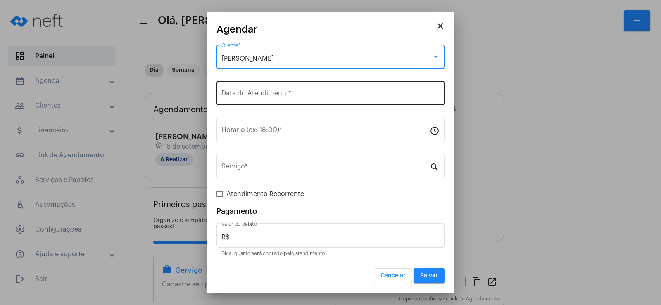
click at [252, 98] on input "Data do Atendimento *" at bounding box center [330, 94] width 218 height 7
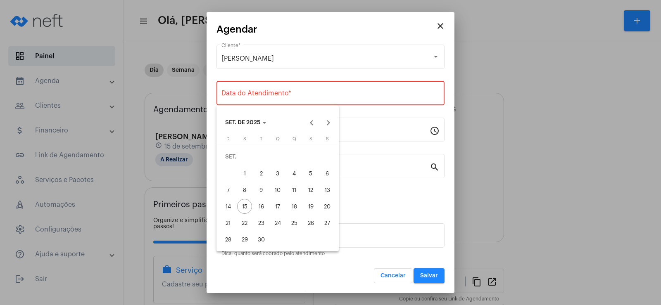
click at [311, 207] on div "19" at bounding box center [310, 206] width 15 height 15
type input "[DATE]"
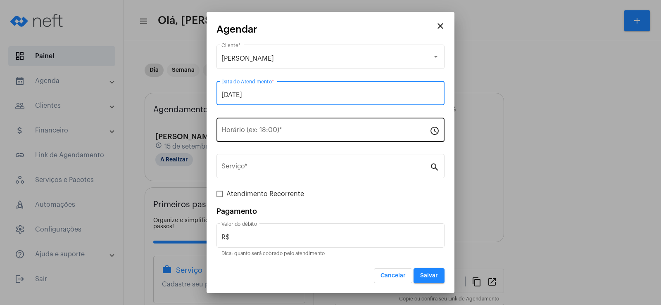
click at [247, 135] on input "Horário (ex: 18:00) *" at bounding box center [325, 131] width 208 height 7
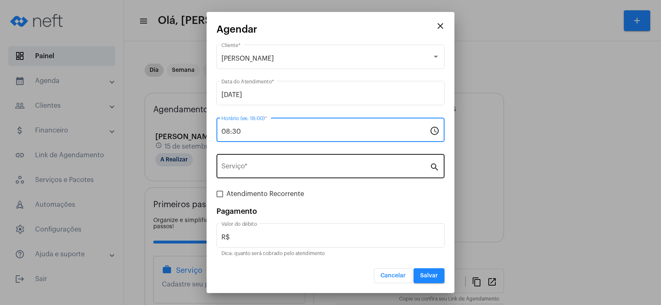
type input "08:30"
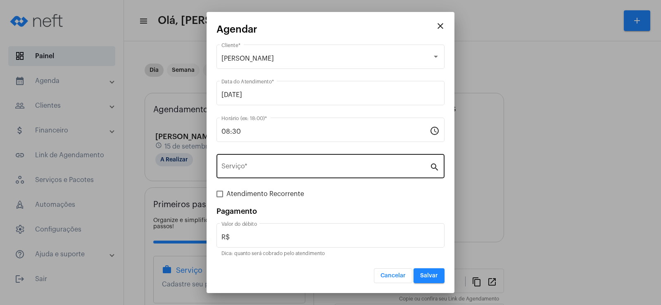
click at [260, 178] on div "Serviço *" at bounding box center [325, 165] width 208 height 26
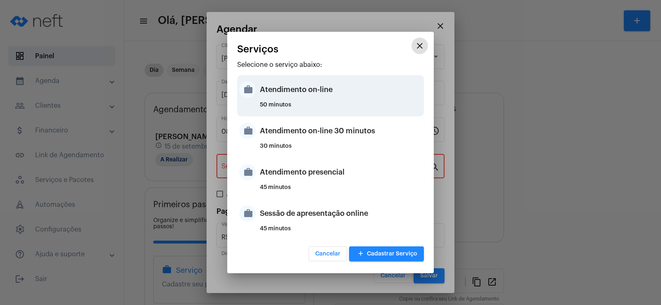
click at [280, 100] on div "Atendimento on-line" at bounding box center [341, 89] width 162 height 25
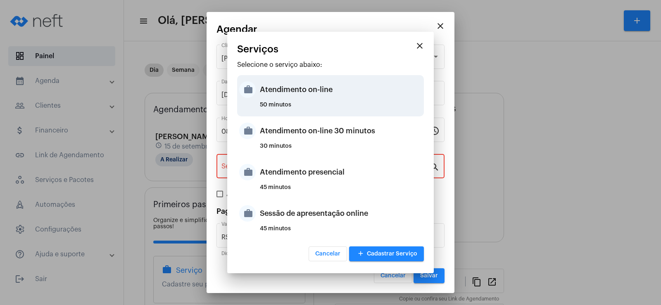
type input "Atendimento on-line"
type input "R$ 0"
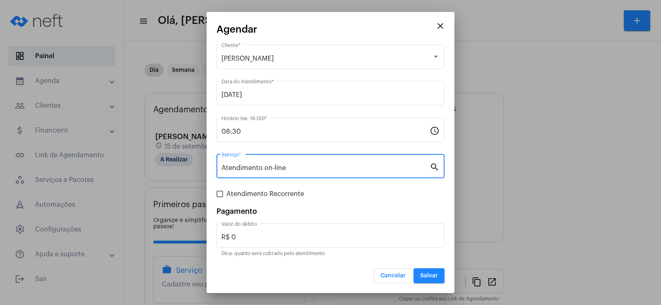
click at [437, 273] on span "Salvar" at bounding box center [429, 276] width 18 height 6
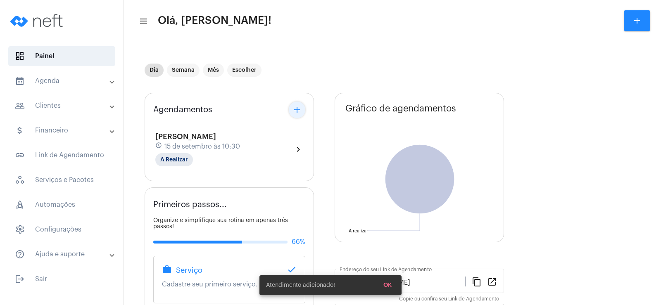
click at [300, 112] on mat-icon "add" at bounding box center [297, 110] width 10 height 10
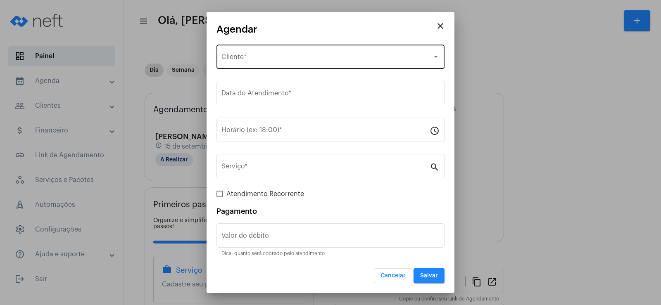
click at [281, 63] on div "Selecione o Cliente Cliente *" at bounding box center [330, 56] width 218 height 26
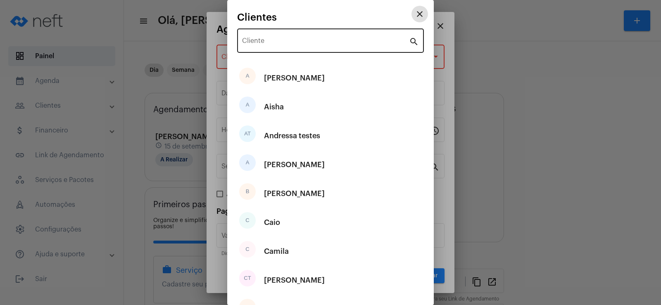
click at [276, 40] on input "Cliente" at bounding box center [325, 42] width 167 height 7
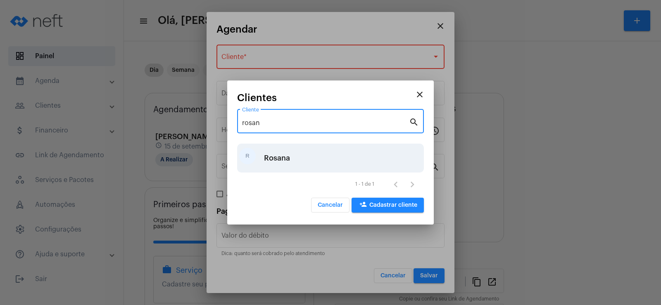
type input "rosan"
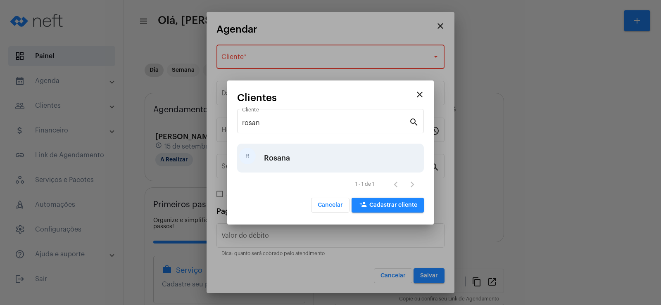
click at [297, 161] on div "R Rosana" at bounding box center [330, 158] width 187 height 29
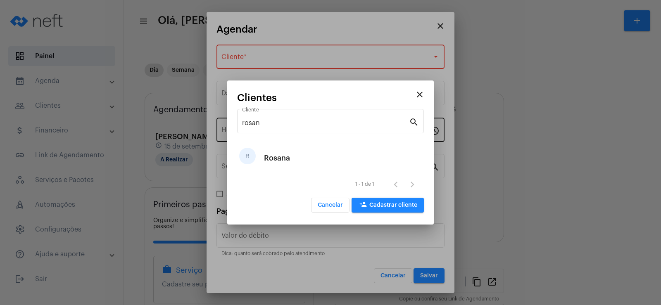
type input "R$"
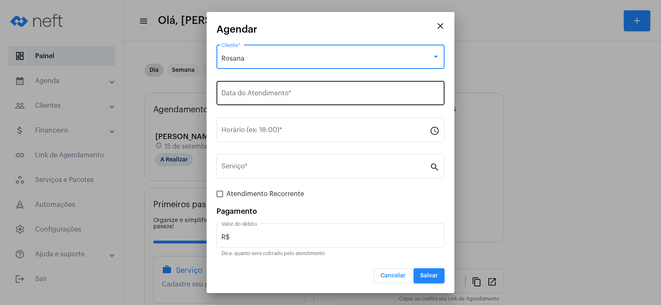
click at [257, 94] on input "Data do Atendimento *" at bounding box center [330, 94] width 218 height 7
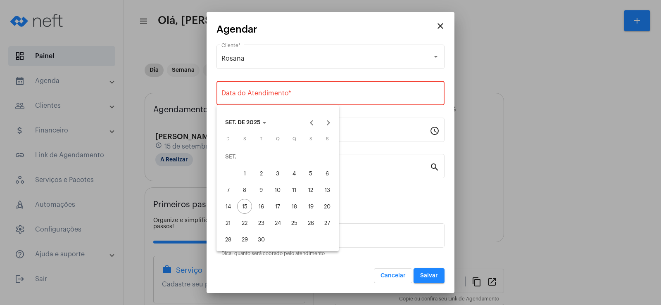
click at [312, 199] on button "19" at bounding box center [310, 206] width 17 height 17
type input "[DATE]"
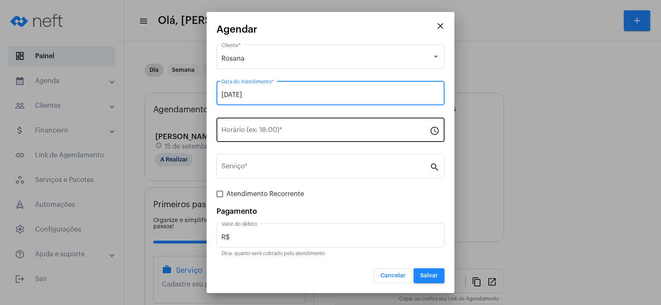
click at [240, 126] on div "Horário (ex: 18:00) *" at bounding box center [325, 129] width 208 height 26
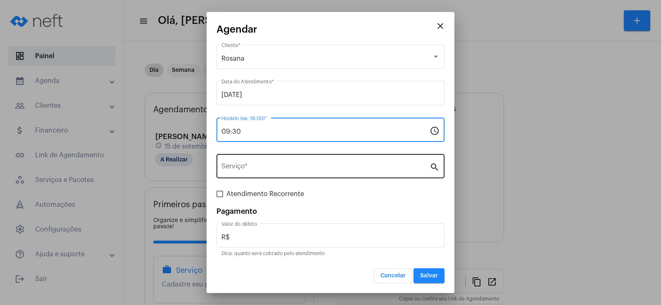
type input "09:30"
click at [244, 164] on div "Serviço *" at bounding box center [325, 165] width 208 height 26
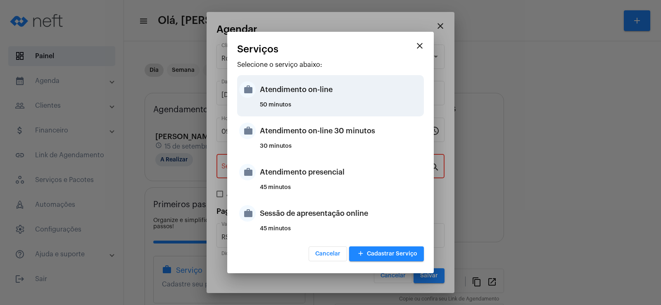
click at [270, 100] on div "Atendimento on-line" at bounding box center [341, 89] width 162 height 25
type input "Atendimento on-line"
type input "R$ 0"
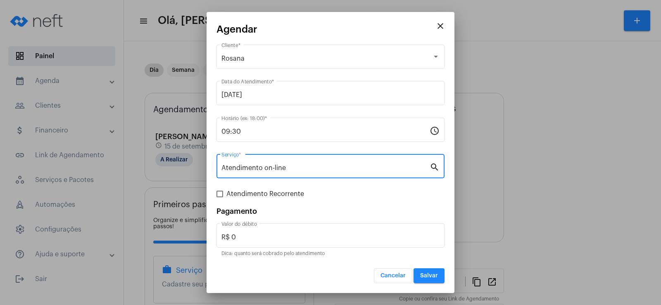
click at [440, 278] on button "Salvar" at bounding box center [429, 276] width 31 height 15
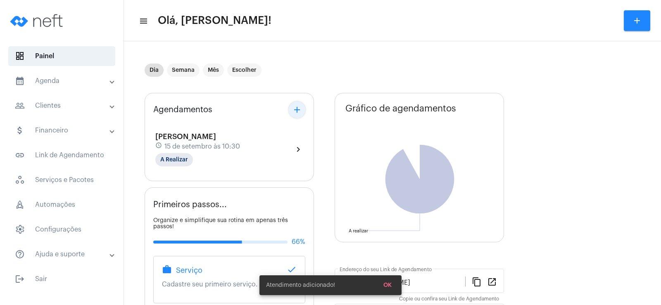
click at [302, 109] on mat-icon "add" at bounding box center [297, 110] width 10 height 10
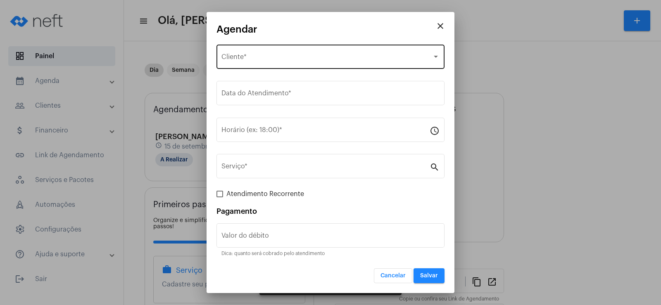
click at [258, 62] on div "Selecione o Cliente Cliente *" at bounding box center [330, 56] width 218 height 26
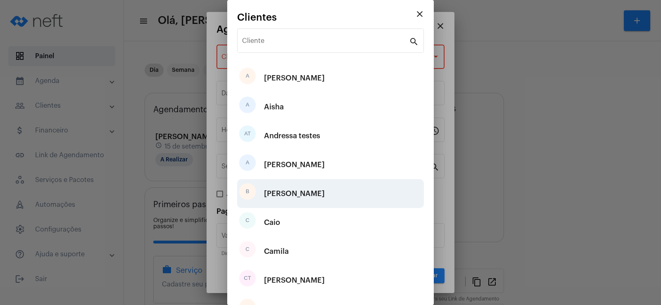
click at [290, 192] on div "B [PERSON_NAME]" at bounding box center [330, 193] width 187 height 29
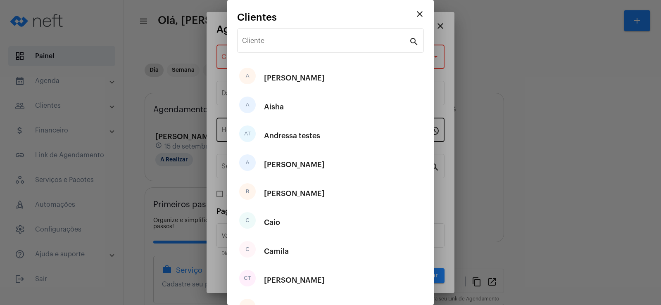
type input "R$"
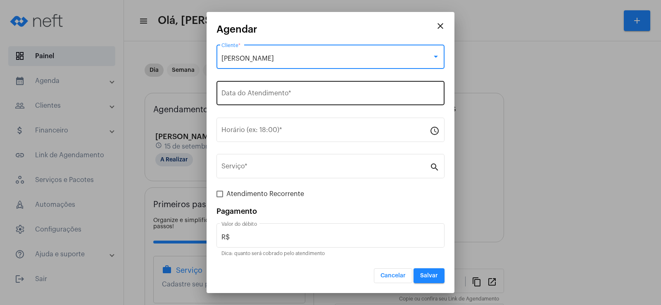
click at [261, 91] on div "Data do Atendimento *" at bounding box center [330, 92] width 218 height 26
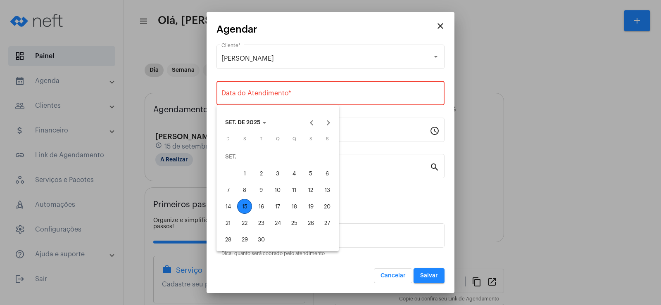
click at [304, 210] on div "19" at bounding box center [310, 206] width 15 height 15
type input "[DATE]"
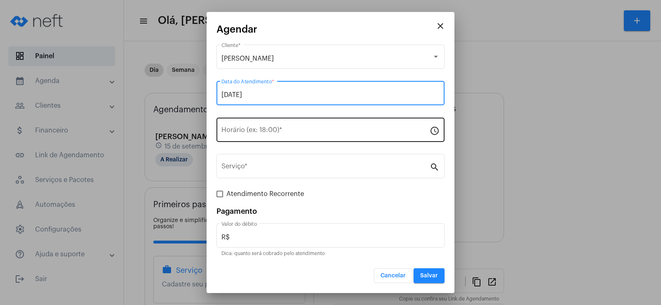
click at [245, 140] on div "Horário (ex: 18:00) *" at bounding box center [325, 129] width 208 height 26
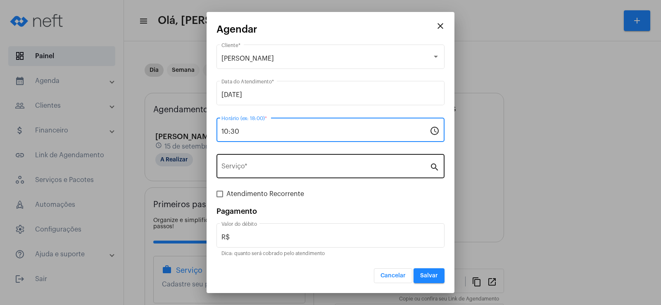
type input "10:30"
click at [245, 163] on div "Serviço *" at bounding box center [325, 165] width 208 height 26
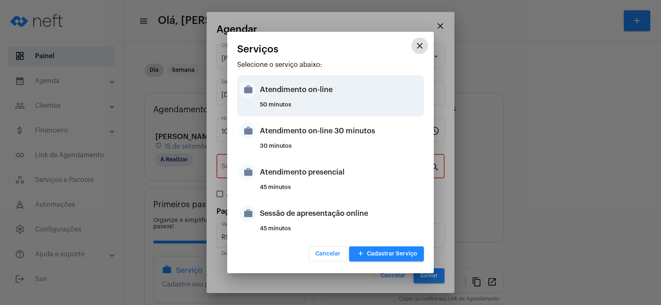
click at [318, 88] on div "Atendimento on-line" at bounding box center [341, 89] width 162 height 25
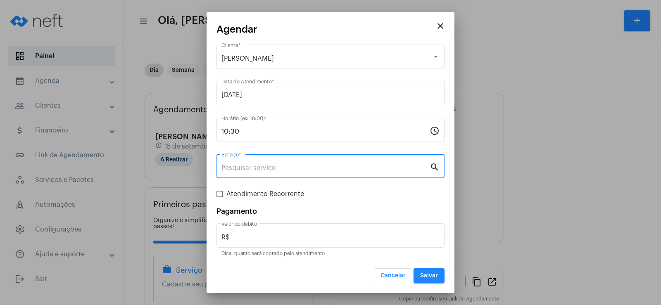
type input "Atendimento on-line"
type input "R$ 0"
click at [430, 271] on button "Salvar" at bounding box center [429, 276] width 31 height 15
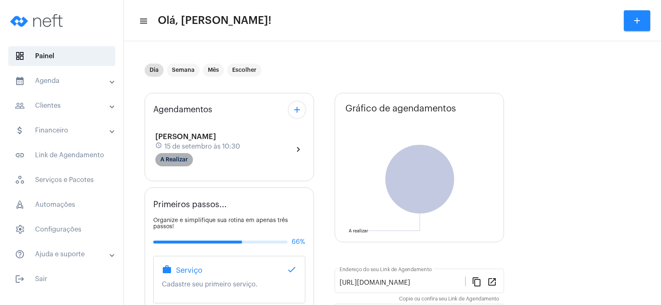
click at [181, 159] on mat-chip "A Realizar" at bounding box center [174, 159] width 38 height 13
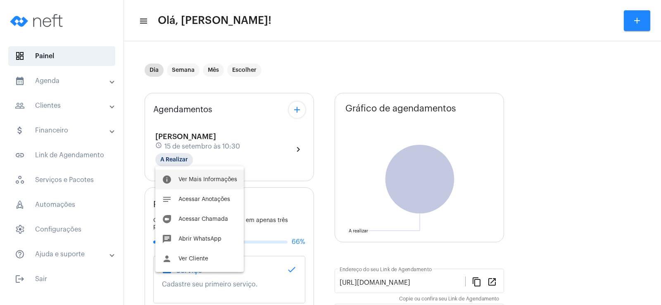
click at [205, 179] on span "Ver Mais Informações" at bounding box center [207, 180] width 59 height 6
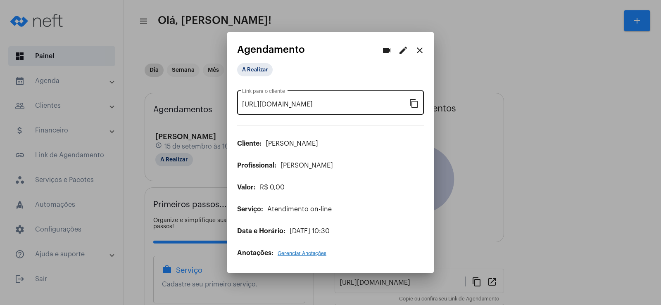
click at [416, 102] on mat-icon "content_copy" at bounding box center [414, 103] width 10 height 10
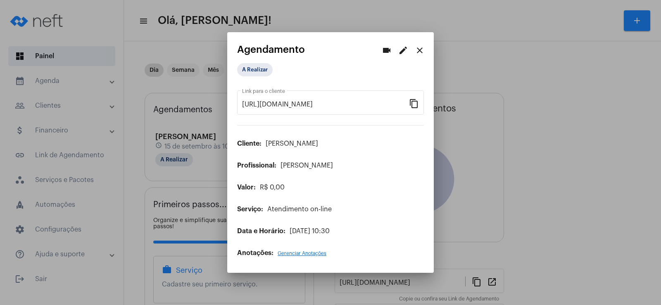
scroll to position [0, 69]
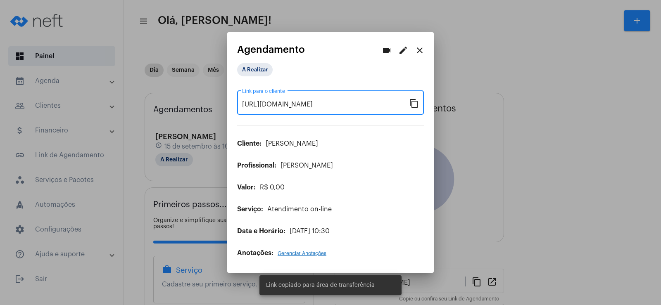
click at [388, 46] on mat-icon "videocam" at bounding box center [387, 50] width 10 height 10
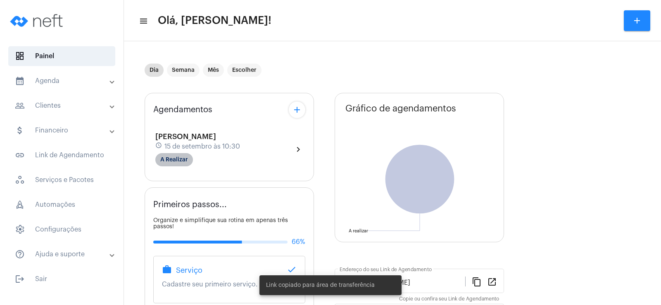
click at [172, 159] on mat-chip "A Realizar" at bounding box center [174, 159] width 38 height 13
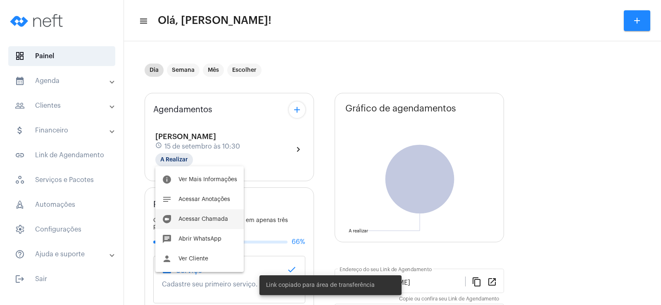
click at [221, 223] on button "duo [PERSON_NAME]" at bounding box center [199, 219] width 88 height 20
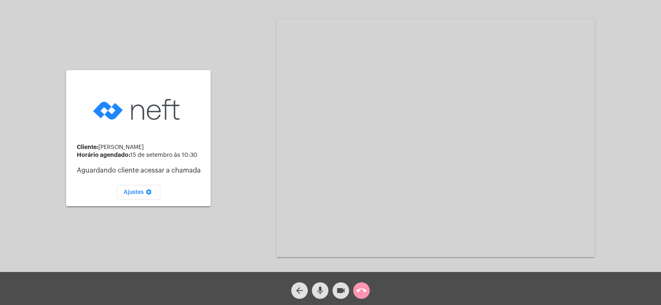
click at [319, 289] on mat-icon "mic" at bounding box center [320, 291] width 10 height 10
click at [339, 288] on mat-icon "videocam" at bounding box center [341, 291] width 10 height 10
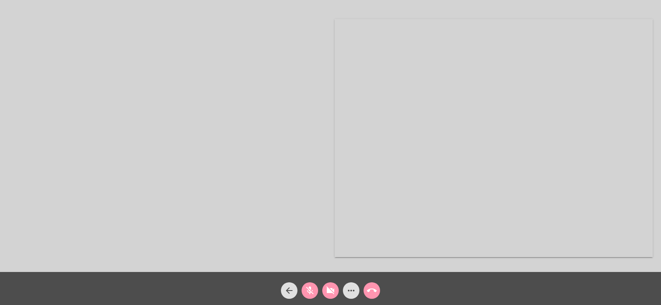
click at [307, 294] on mat-icon "mic_off" at bounding box center [310, 291] width 10 height 10
click at [329, 292] on mat-icon "videocam_off" at bounding box center [331, 291] width 10 height 10
click at [355, 295] on mat-icon "more_horiz" at bounding box center [351, 291] width 10 height 10
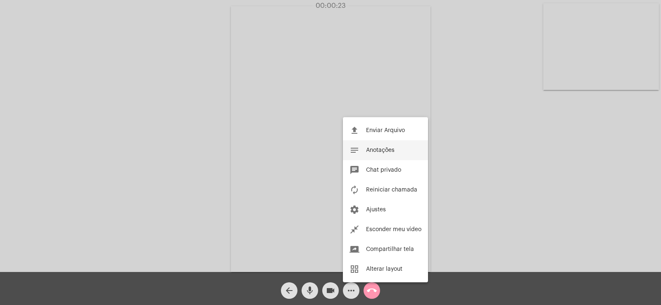
click at [386, 147] on button "notes Anotações" at bounding box center [385, 150] width 85 height 20
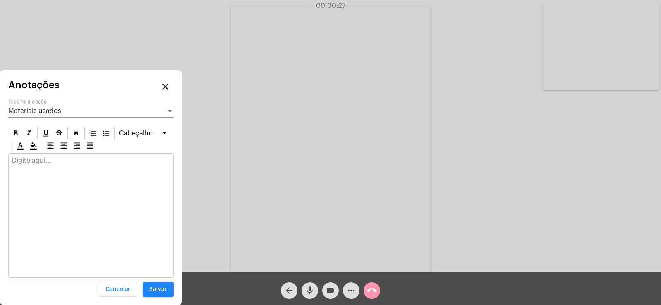
click at [38, 104] on div "Materiais usados Escolha a opção" at bounding box center [90, 108] width 165 height 19
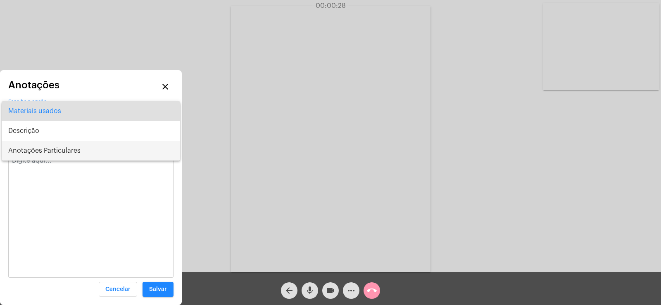
click at [47, 155] on span "Anotações Particulares" at bounding box center [90, 151] width 165 height 20
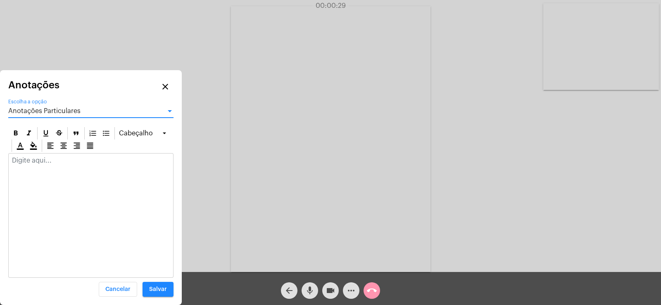
click at [37, 171] on div at bounding box center [91, 163] width 164 height 18
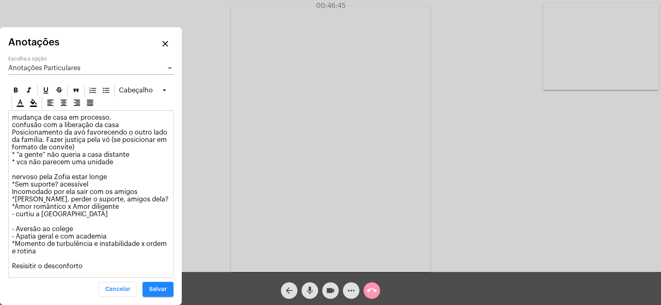
click at [158, 281] on div "Cabeçalho mudança de casa em processo. confusão com a liberação da casa Posicio…" at bounding box center [90, 190] width 165 height 214
click at [157, 295] on button "Salvar" at bounding box center [158, 289] width 31 height 15
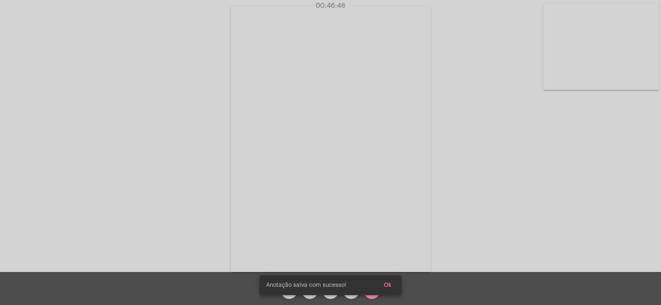
click at [385, 286] on span "Ok" at bounding box center [388, 286] width 8 height 6
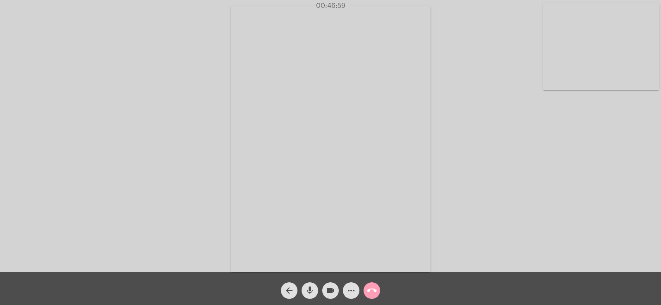
click at [368, 290] on mat-icon "call_end" at bounding box center [372, 291] width 10 height 10
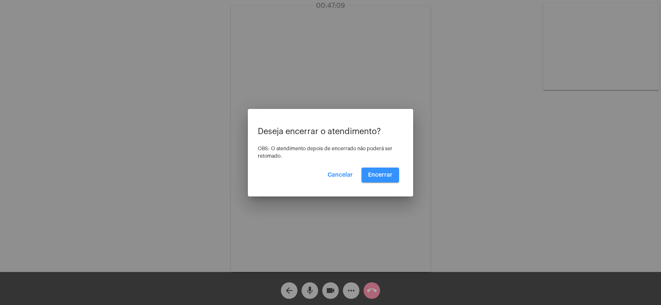
click at [387, 176] on span "Encerrar" at bounding box center [380, 175] width 24 height 6
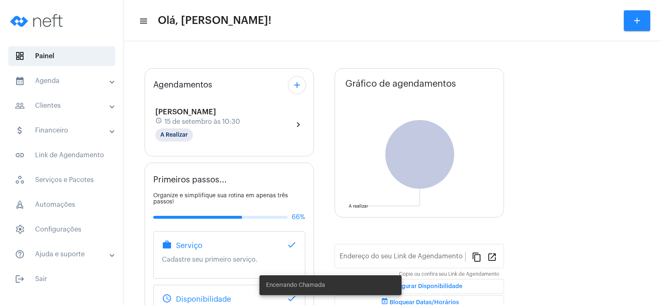
click at [173, 145] on div "Agendamentos add [PERSON_NAME] schedule [DATE] 10:30 A Realizar chevron_right" at bounding box center [229, 112] width 169 height 88
type input "[URL][DOMAIN_NAME]"
click at [173, 138] on div "[PERSON_NAME] schedule [DATE] 10:30 A Realizar" at bounding box center [197, 125] width 85 height 34
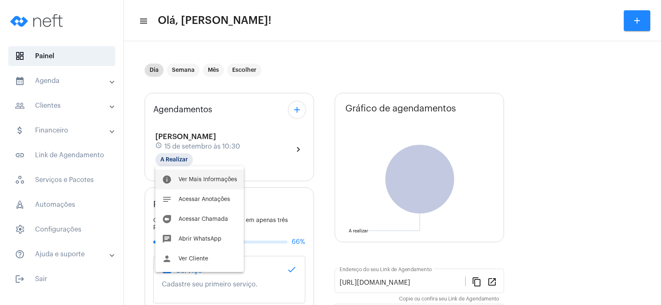
click at [219, 183] on button "info Ver Mais Informações" at bounding box center [199, 180] width 88 height 20
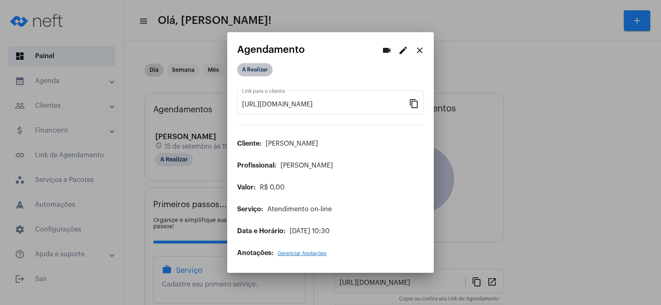
click at [252, 71] on mat-chip "A Realizar" at bounding box center [255, 69] width 36 height 13
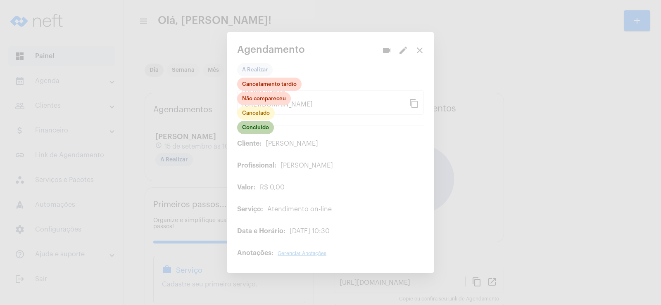
click at [257, 125] on mat-chip "Concluído" at bounding box center [255, 127] width 37 height 13
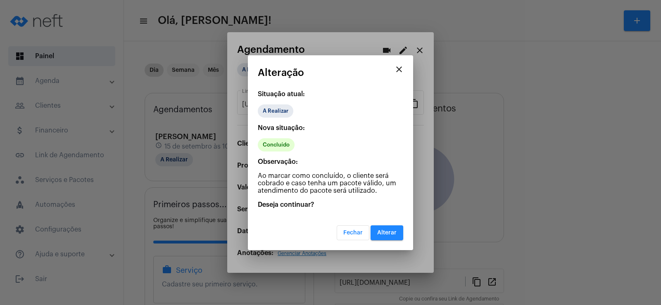
click at [393, 230] on span "Alterar" at bounding box center [386, 233] width 19 height 6
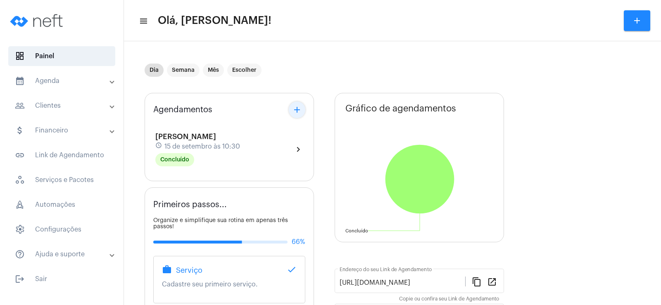
click at [292, 111] on button "add" at bounding box center [297, 110] width 17 height 17
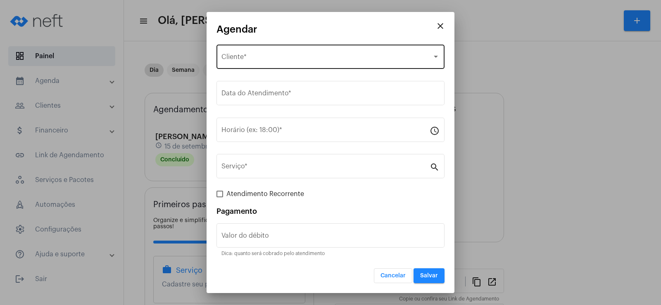
click at [276, 66] on div "Selecione o Cliente Cliente *" at bounding box center [330, 56] width 218 height 26
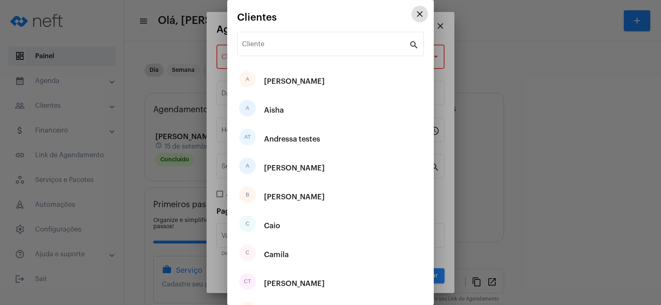
scroll to position [83, 0]
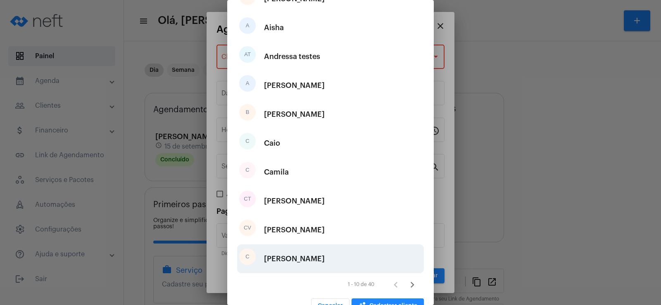
click at [300, 260] on div "C [PERSON_NAME]" at bounding box center [330, 259] width 187 height 29
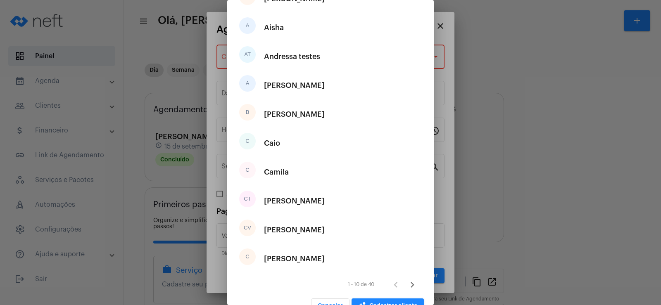
type input "R$"
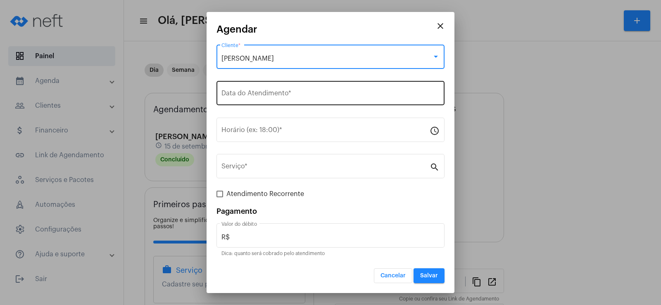
click at [238, 96] on input "Data do Atendimento *" at bounding box center [330, 94] width 218 height 7
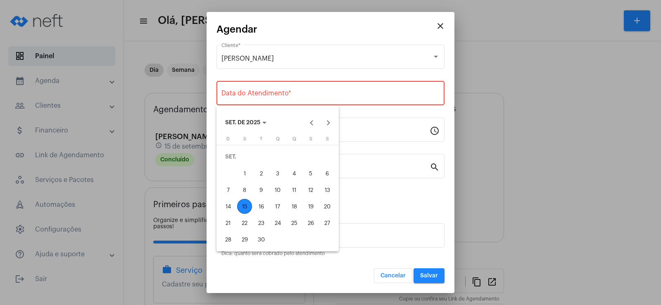
click at [278, 208] on div "17" at bounding box center [277, 206] width 15 height 15
type input "[DATE]"
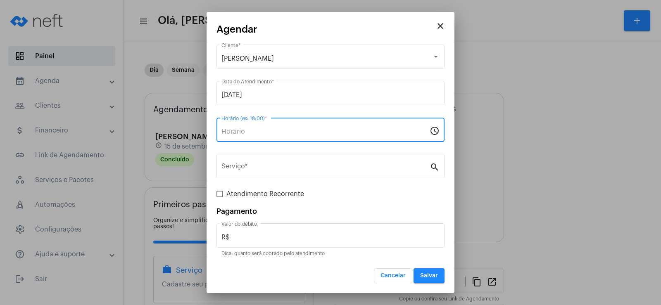
click at [242, 132] on input "Horário (ex: 18:00) *" at bounding box center [325, 131] width 208 height 7
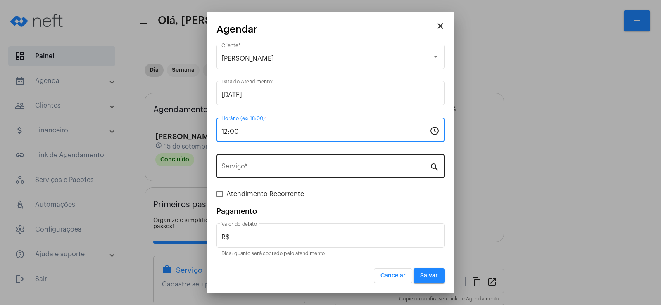
type input "12:00"
click at [262, 178] on div "Serviço *" at bounding box center [325, 165] width 208 height 26
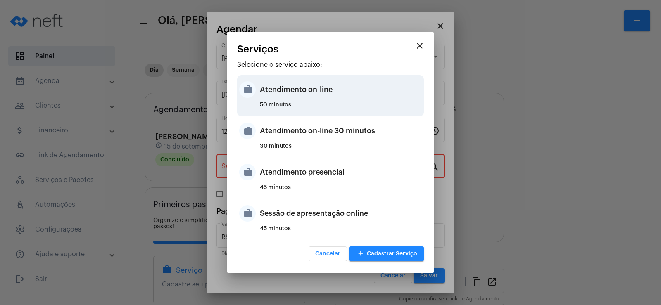
click at [297, 81] on div "Atendimento on-line" at bounding box center [341, 89] width 162 height 25
type input "Atendimento on-line"
type input "R$ 0"
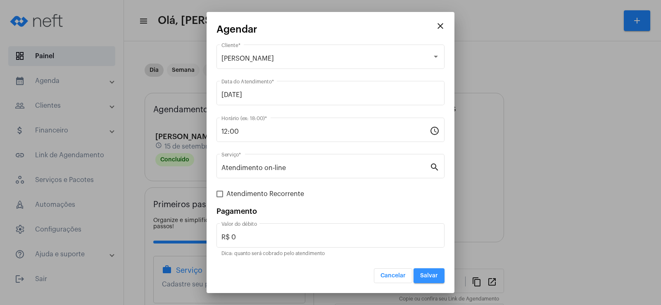
click at [438, 278] on button "Salvar" at bounding box center [429, 276] width 31 height 15
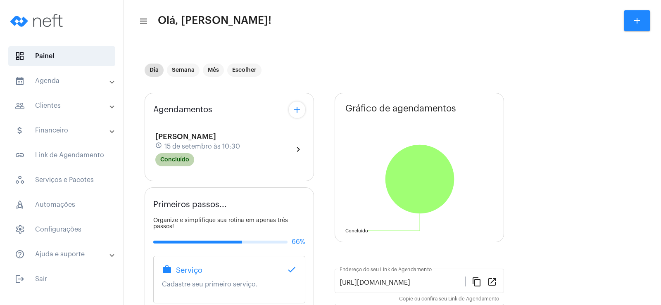
click at [181, 164] on mat-chip "Concluído" at bounding box center [174, 159] width 39 height 13
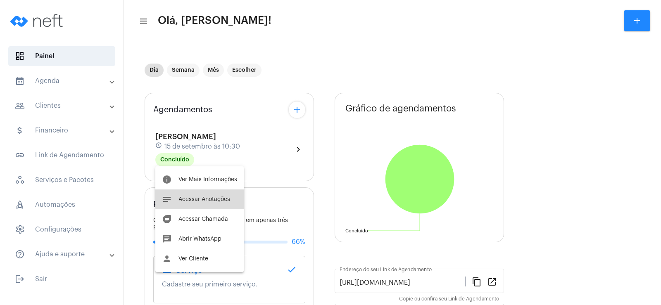
click at [208, 197] on span "Acessar Anotações" at bounding box center [204, 200] width 52 height 6
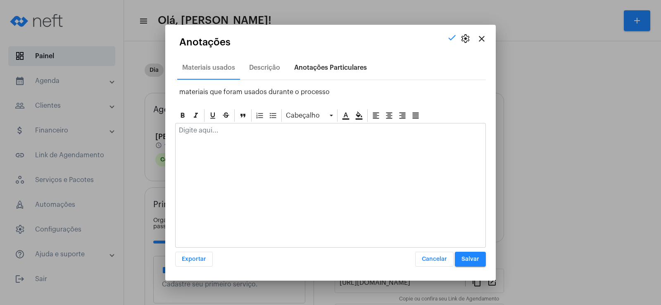
click at [307, 65] on div "Anotações Particulares" at bounding box center [330, 67] width 73 height 7
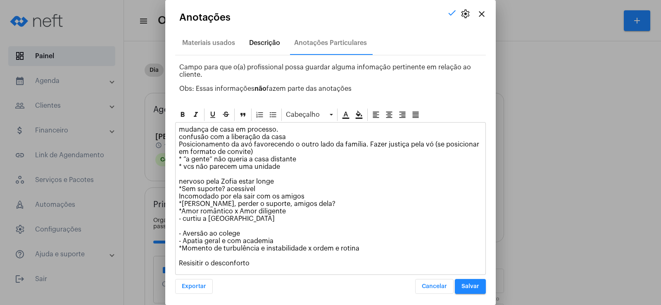
click at [257, 41] on div "Descrição" at bounding box center [264, 42] width 31 height 7
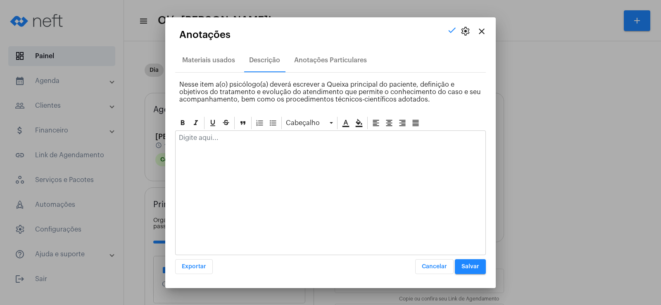
click at [201, 142] on div at bounding box center [331, 140] width 310 height 18
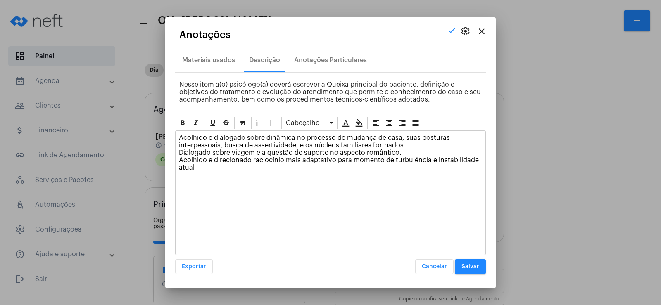
click at [463, 263] on button "Salvar" at bounding box center [470, 266] width 31 height 15
